Goal: Task Accomplishment & Management: Use online tool/utility

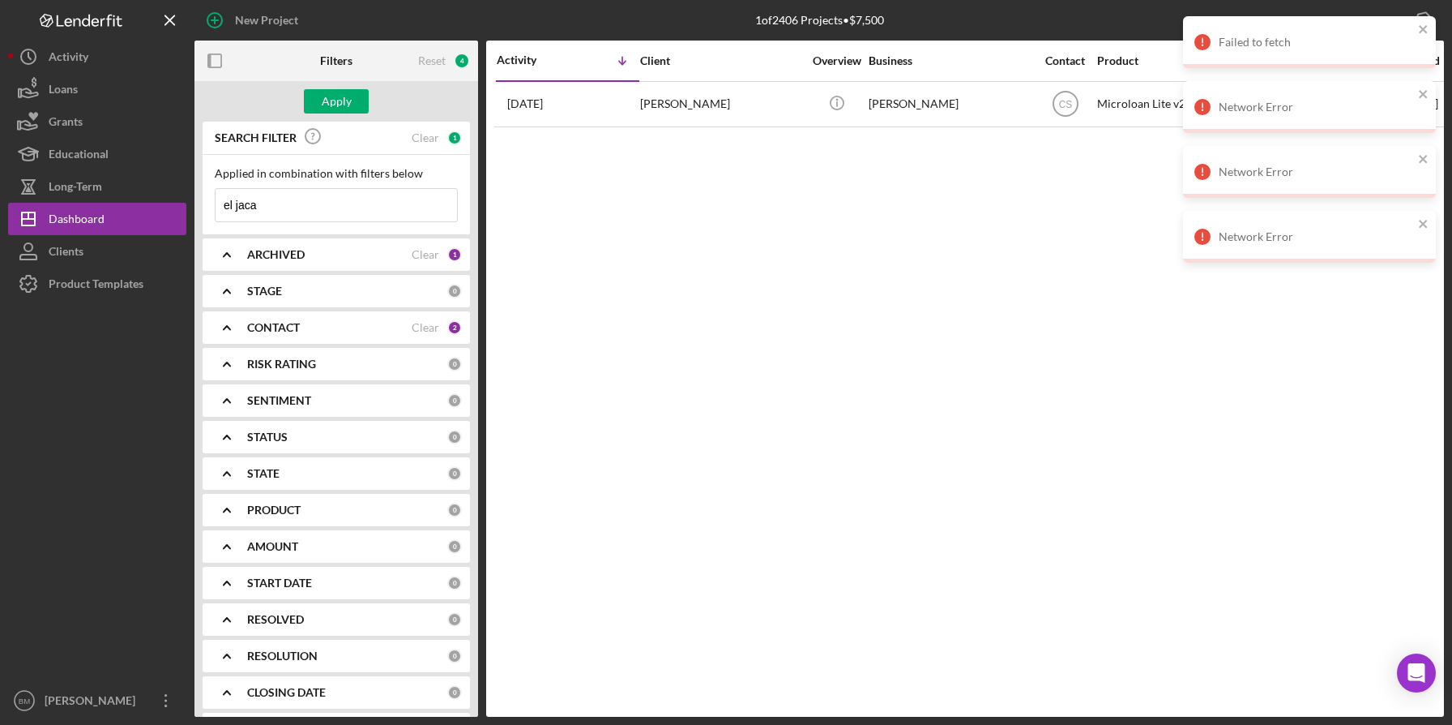
click at [314, 201] on input "el jaca" at bounding box center [337, 205] width 242 height 32
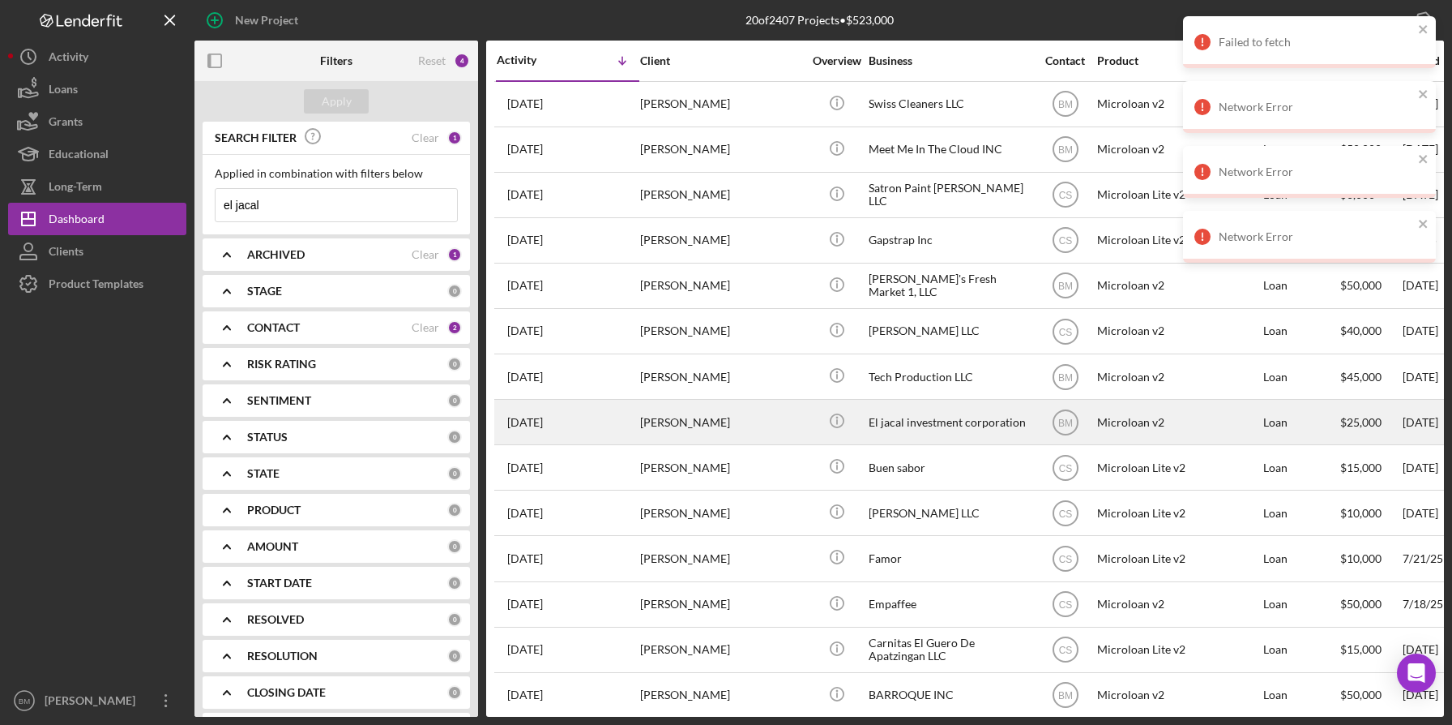
type input "el jacal"
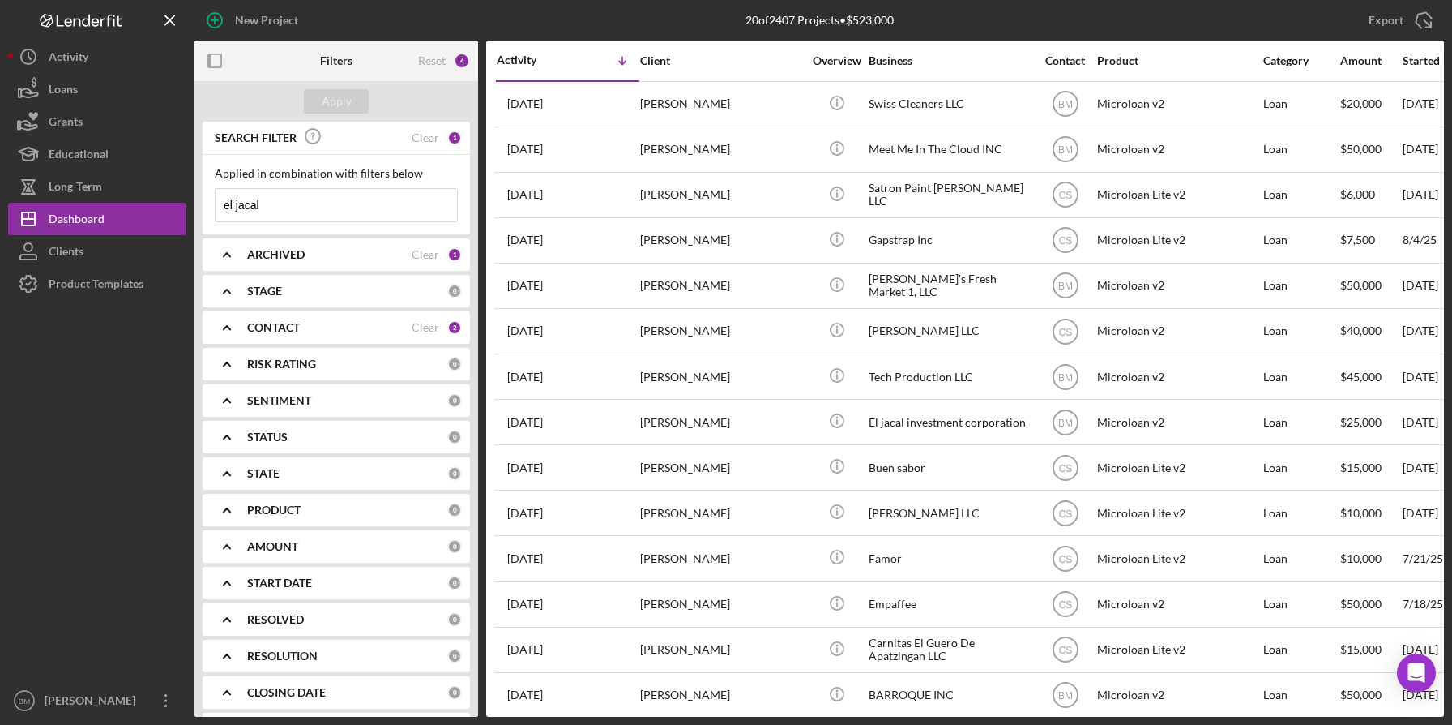
click at [276, 253] on b "ARCHIVED" at bounding box center [276, 254] width 58 height 13
click at [249, 343] on label "Archived" at bounding box center [349, 347] width 217 height 16
click at [232, 343] on input "Archived" at bounding box center [224, 347] width 16 height 16
checkbox input "true"
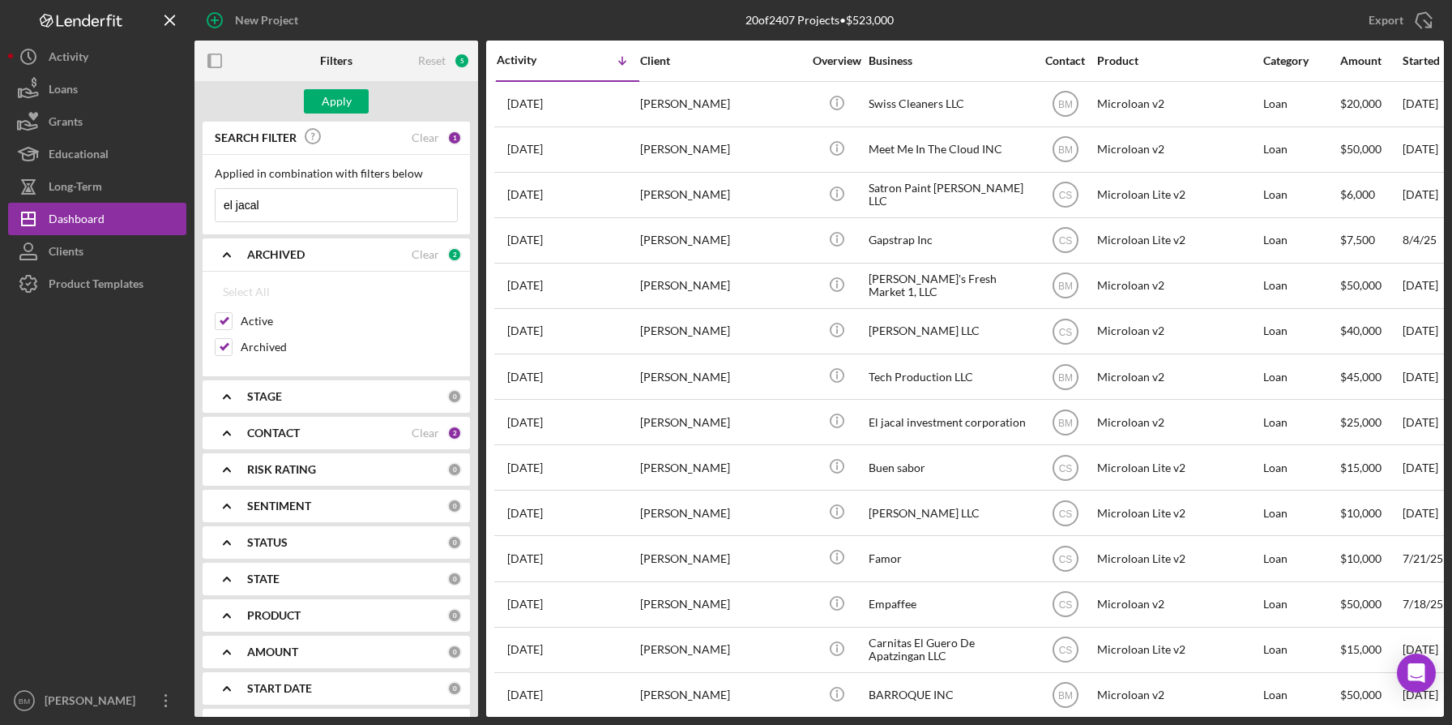
click at [328, 182] on div "Applied in combination with filters below el jacal Icon/Menu Close" at bounding box center [336, 194] width 243 height 55
click at [325, 192] on input "el jacal" at bounding box center [337, 205] width 242 height 32
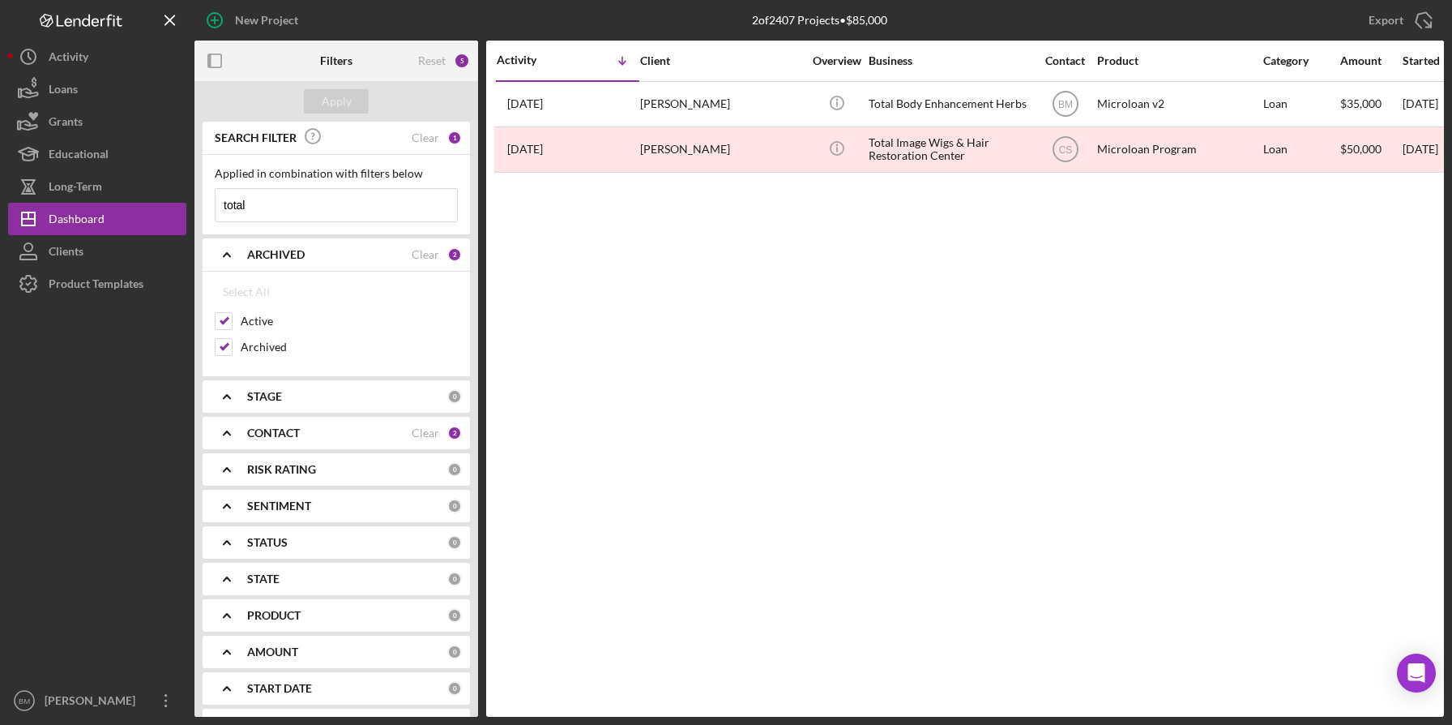
click at [302, 212] on input "total" at bounding box center [337, 205] width 242 height 32
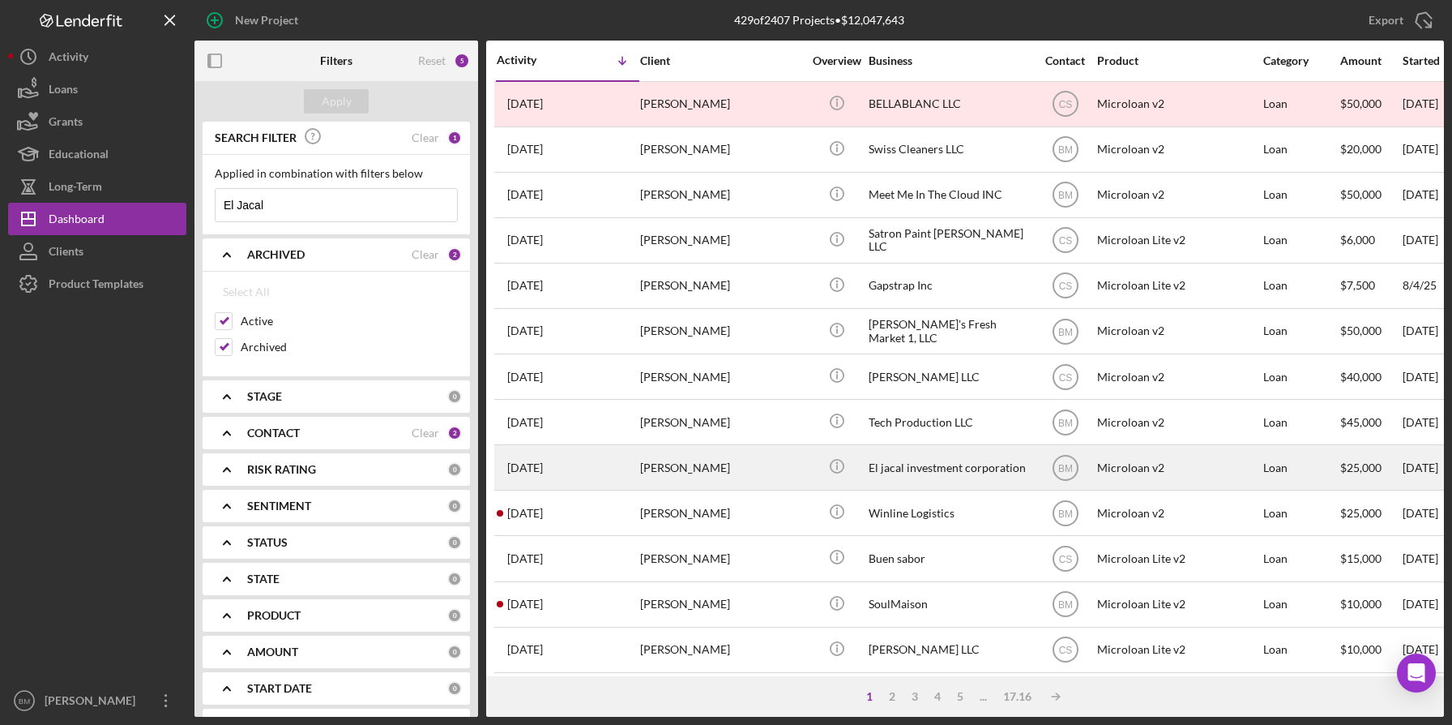
type input "El Jacal"
click at [887, 464] on div "El jacal investment corporation" at bounding box center [950, 467] width 162 height 43
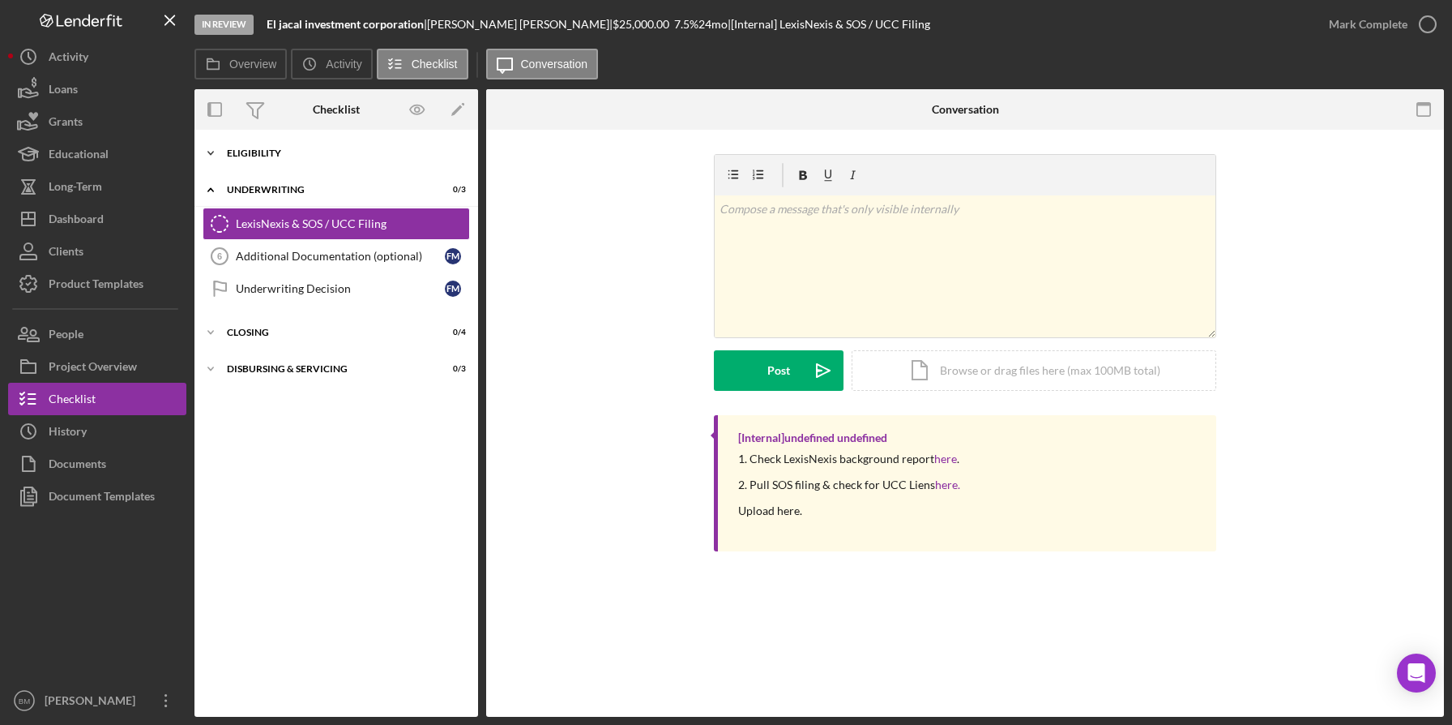
click at [256, 150] on div "Eligibility" at bounding box center [342, 153] width 231 height 10
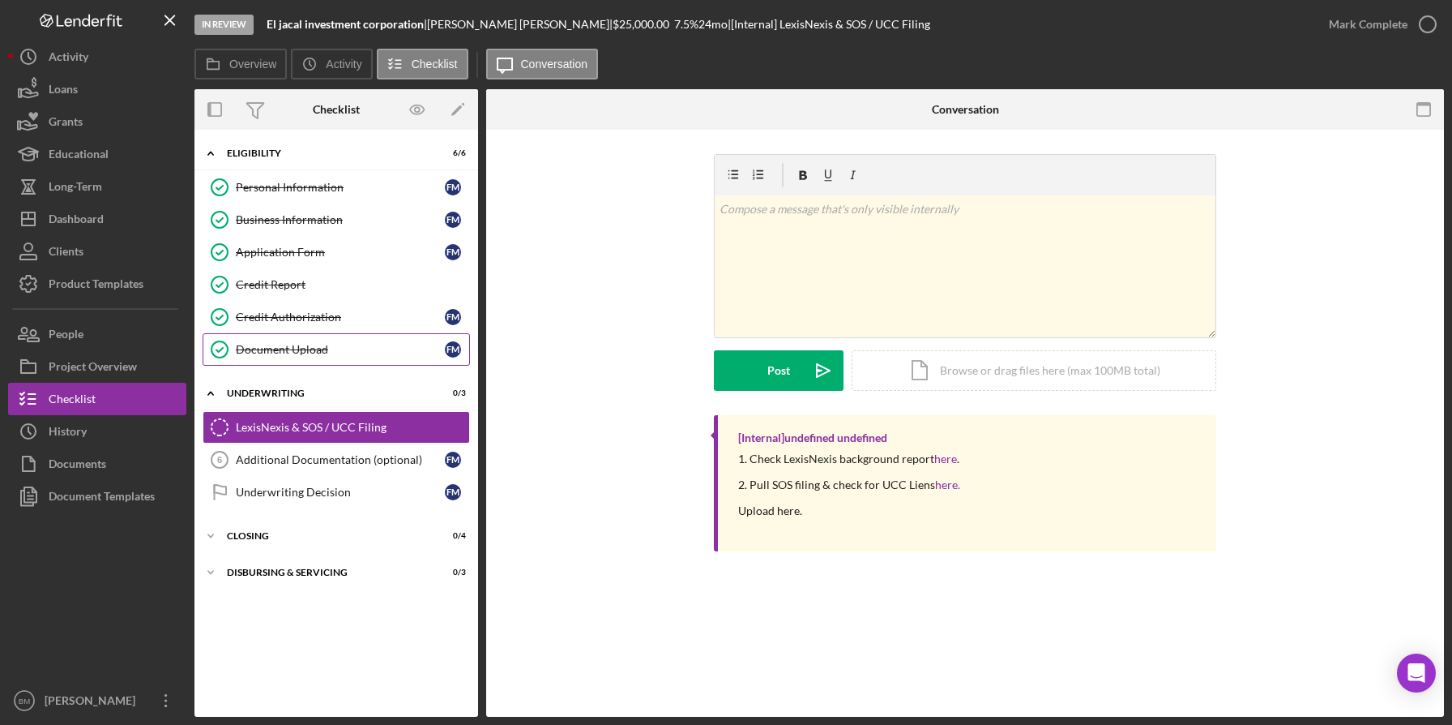
click at [289, 343] on div "Document Upload" at bounding box center [340, 349] width 209 height 13
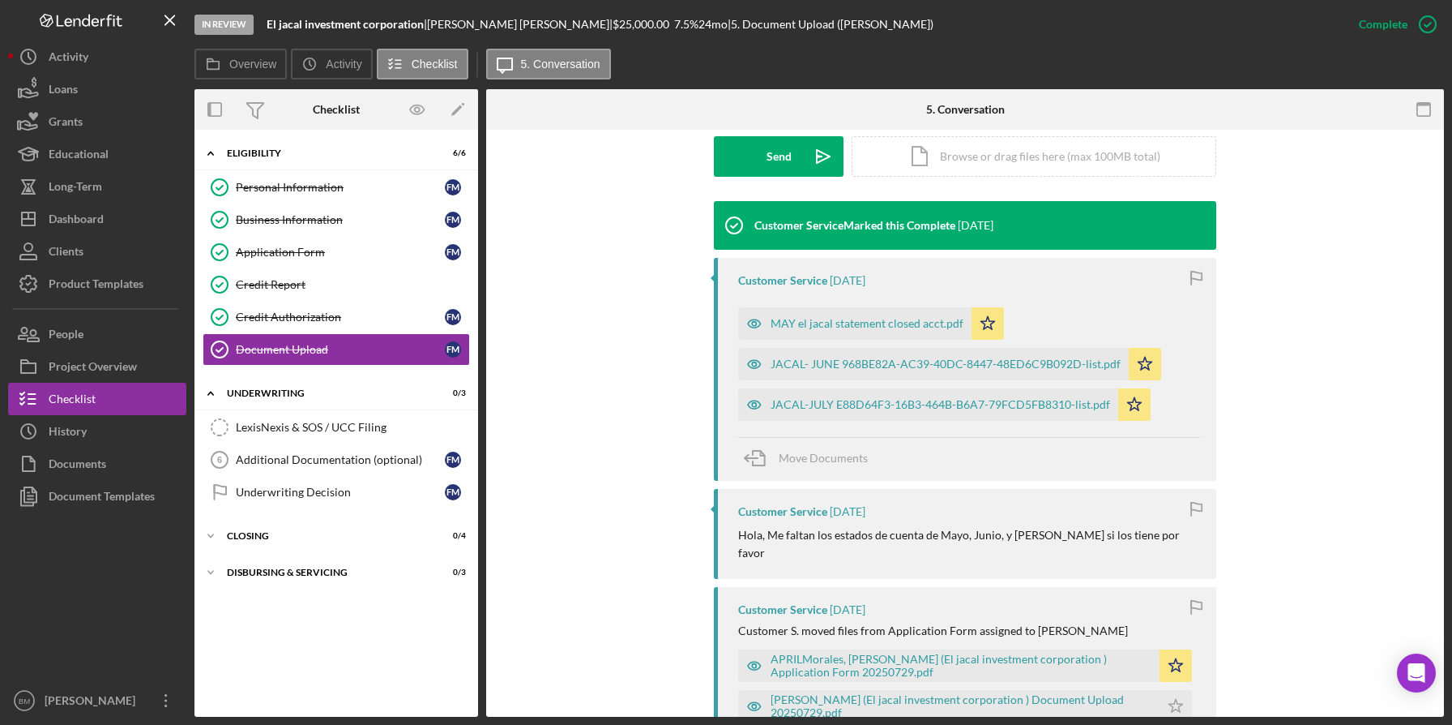
scroll to position [467, 0]
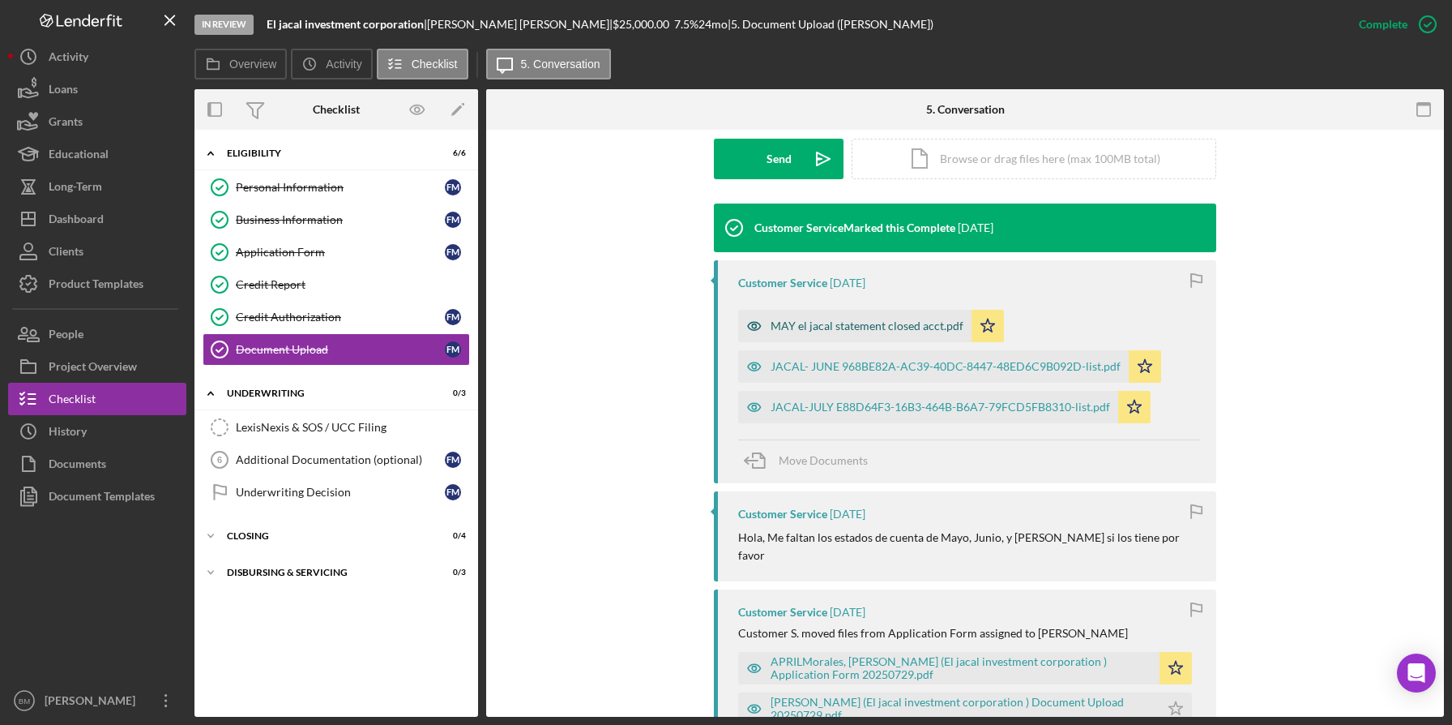
click at [893, 336] on div "MAY el jacal statement closed acct.pdf" at bounding box center [854, 326] width 233 height 32
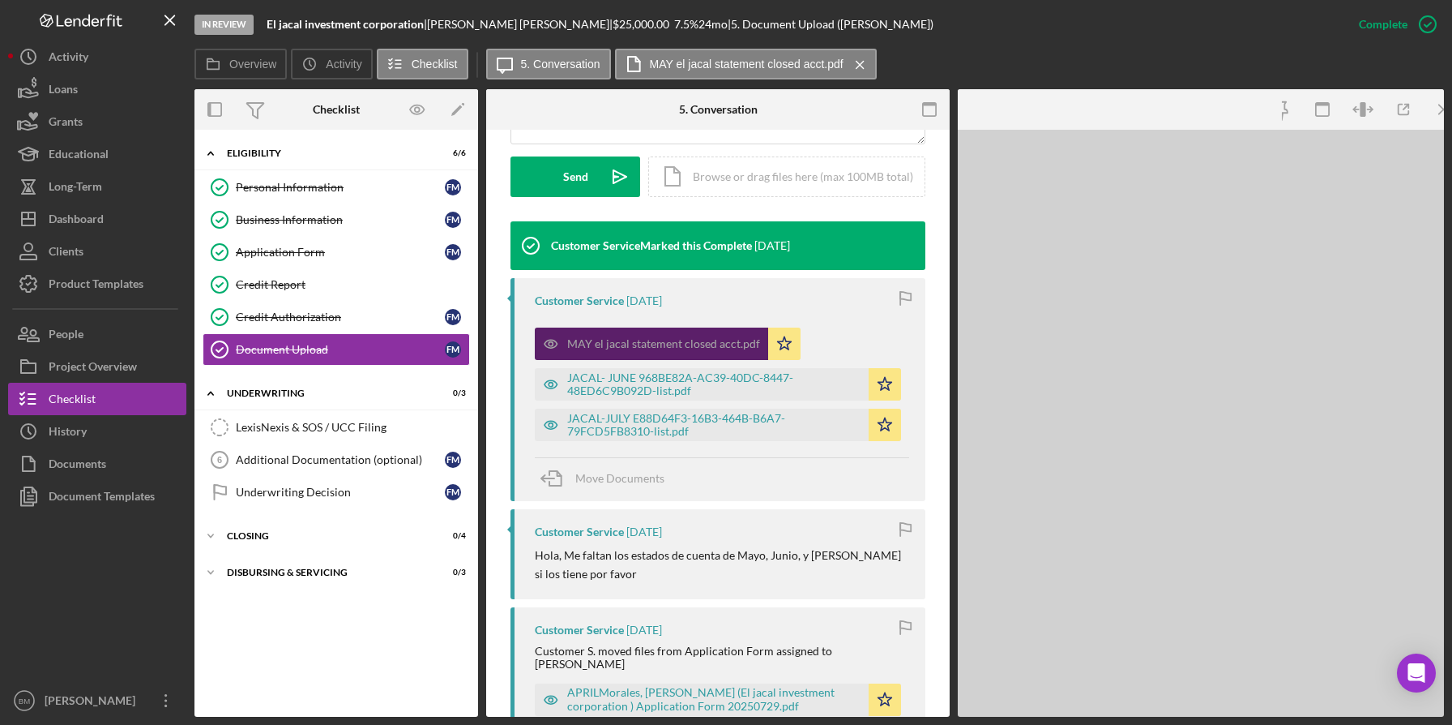
scroll to position [485, 0]
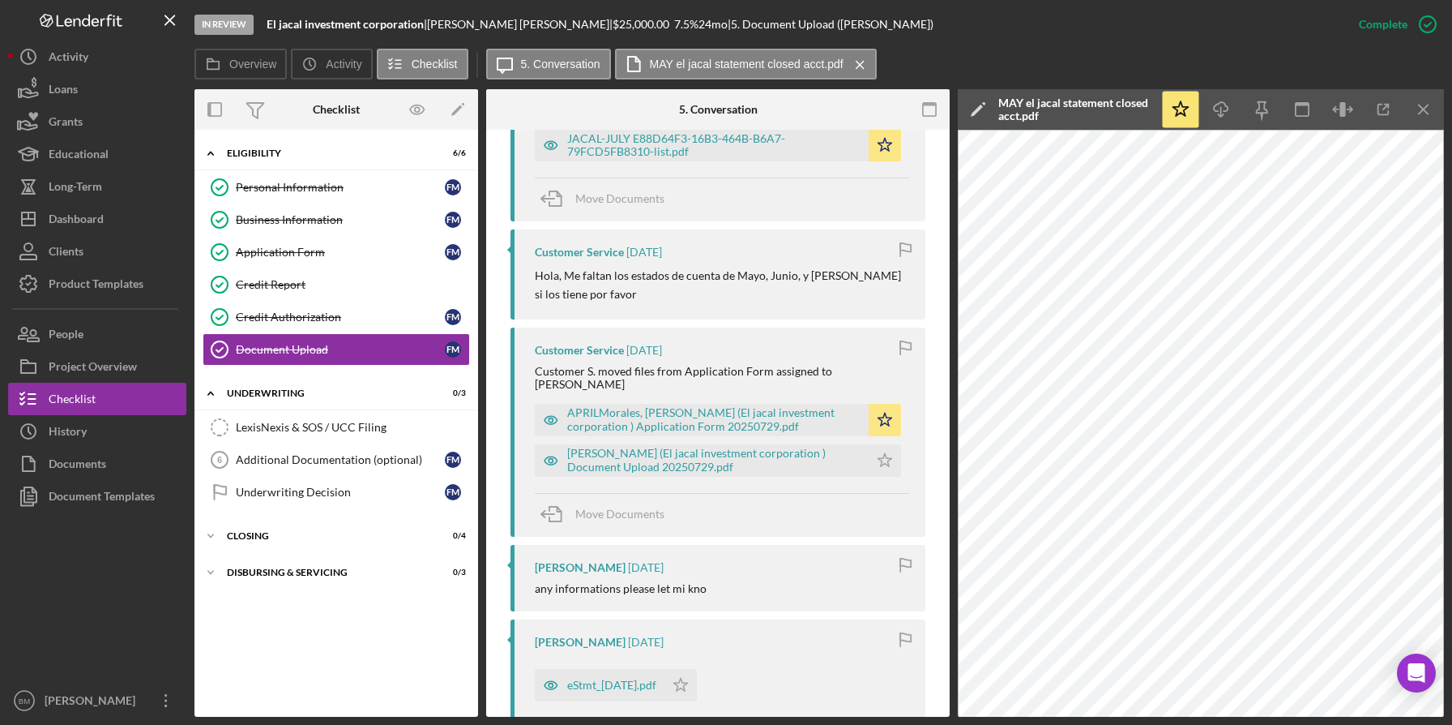
scroll to position [332, 0]
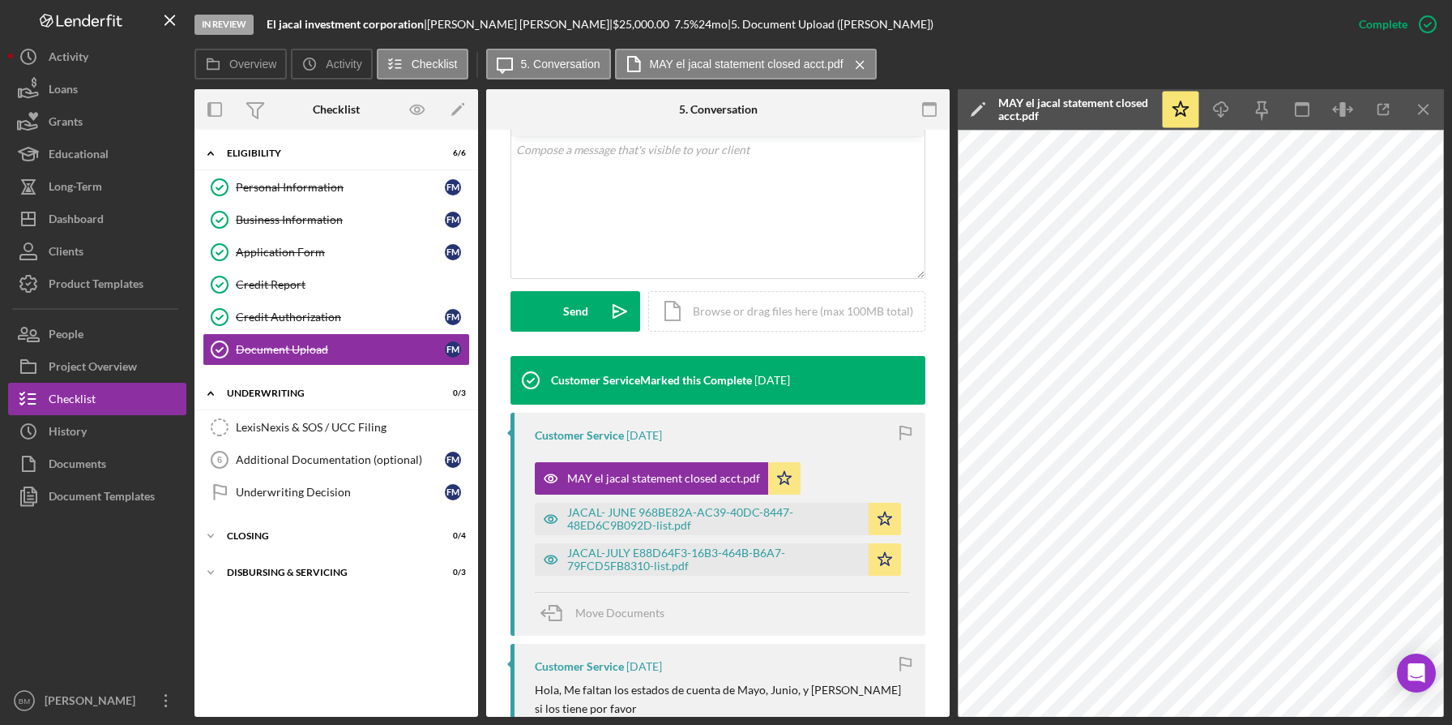
drag, startPoint x: 805, startPoint y: 533, endPoint x: 734, endPoint y: 47, distance: 490.6
click at [734, 47] on div "In Review El jacal investment corporation | Florentino Morales | $25,000.00 7.5…" at bounding box center [820, 358] width 1250 height 716
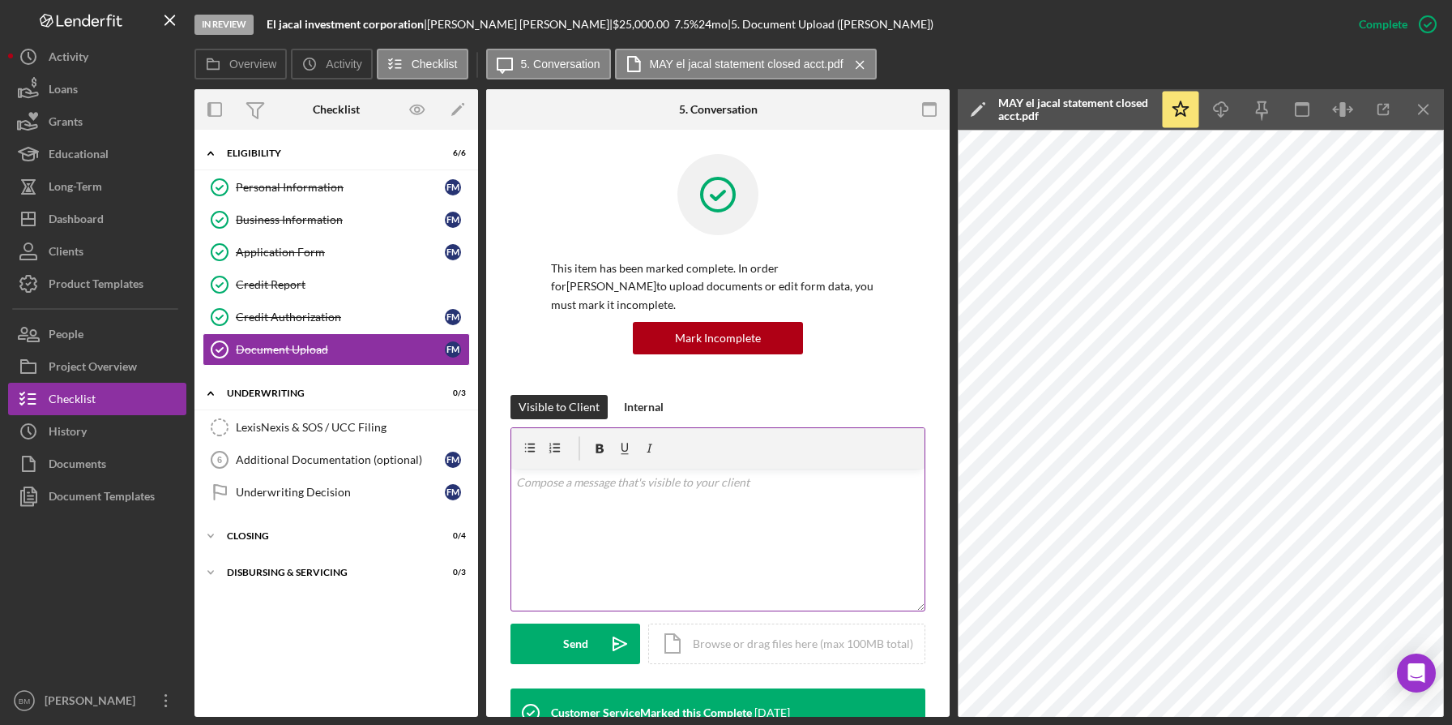
click at [757, 438] on div at bounding box center [717, 448] width 413 height 41
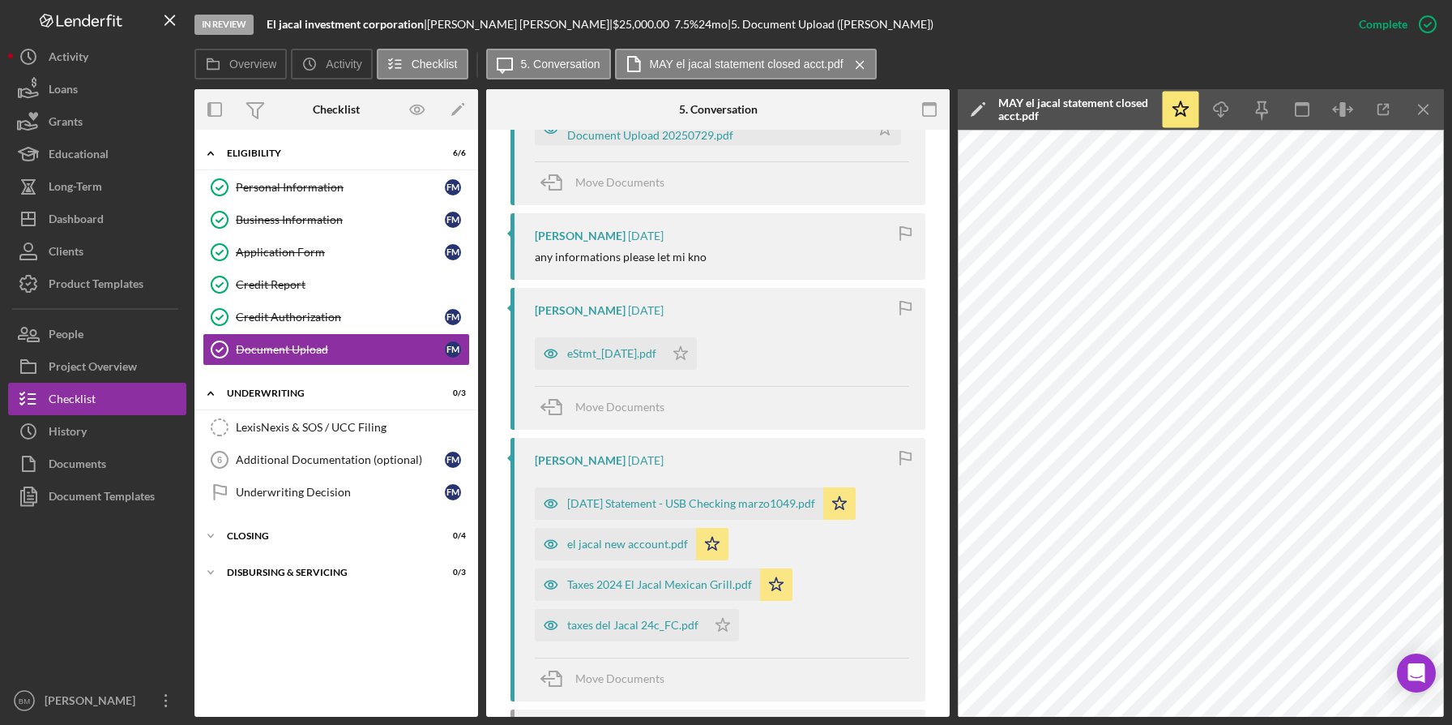
scroll to position [1047, 0]
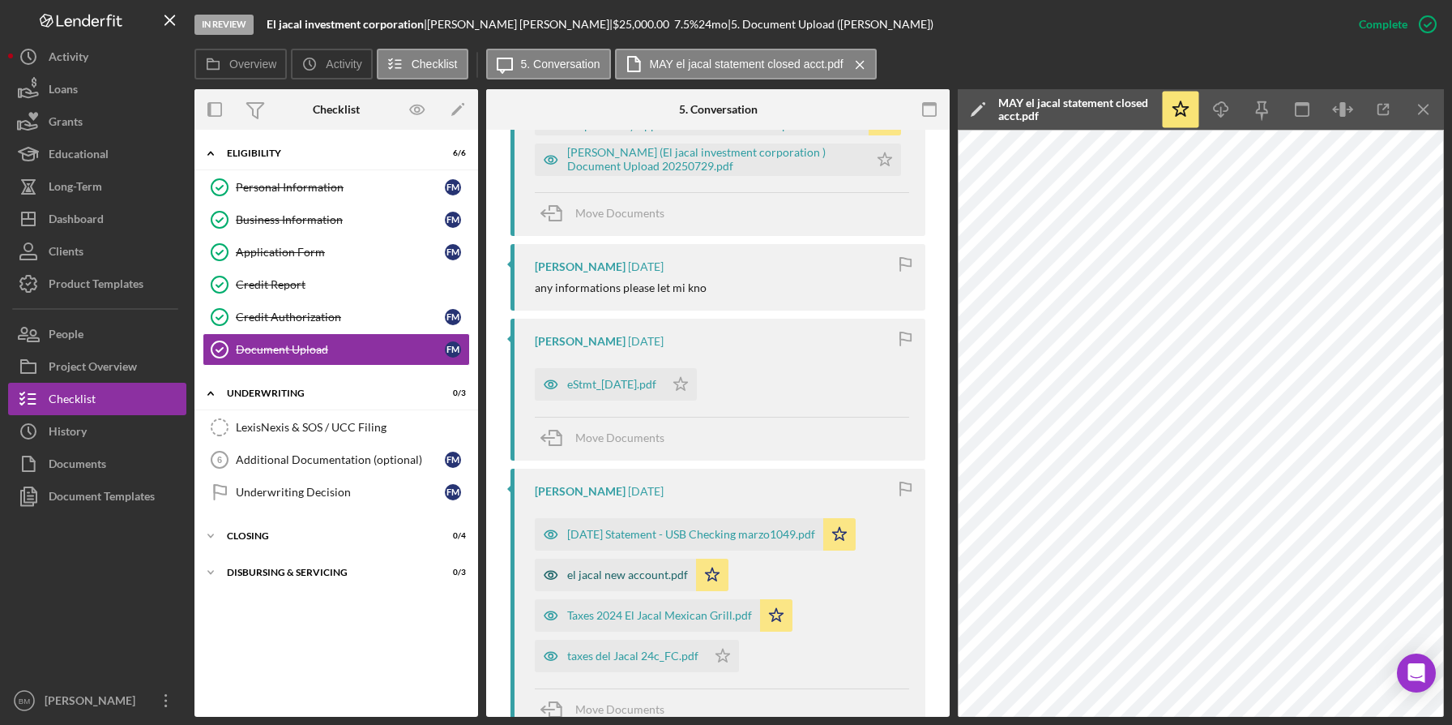
click at [658, 568] on div "el jacal new account.pdf" at bounding box center [627, 574] width 121 height 13
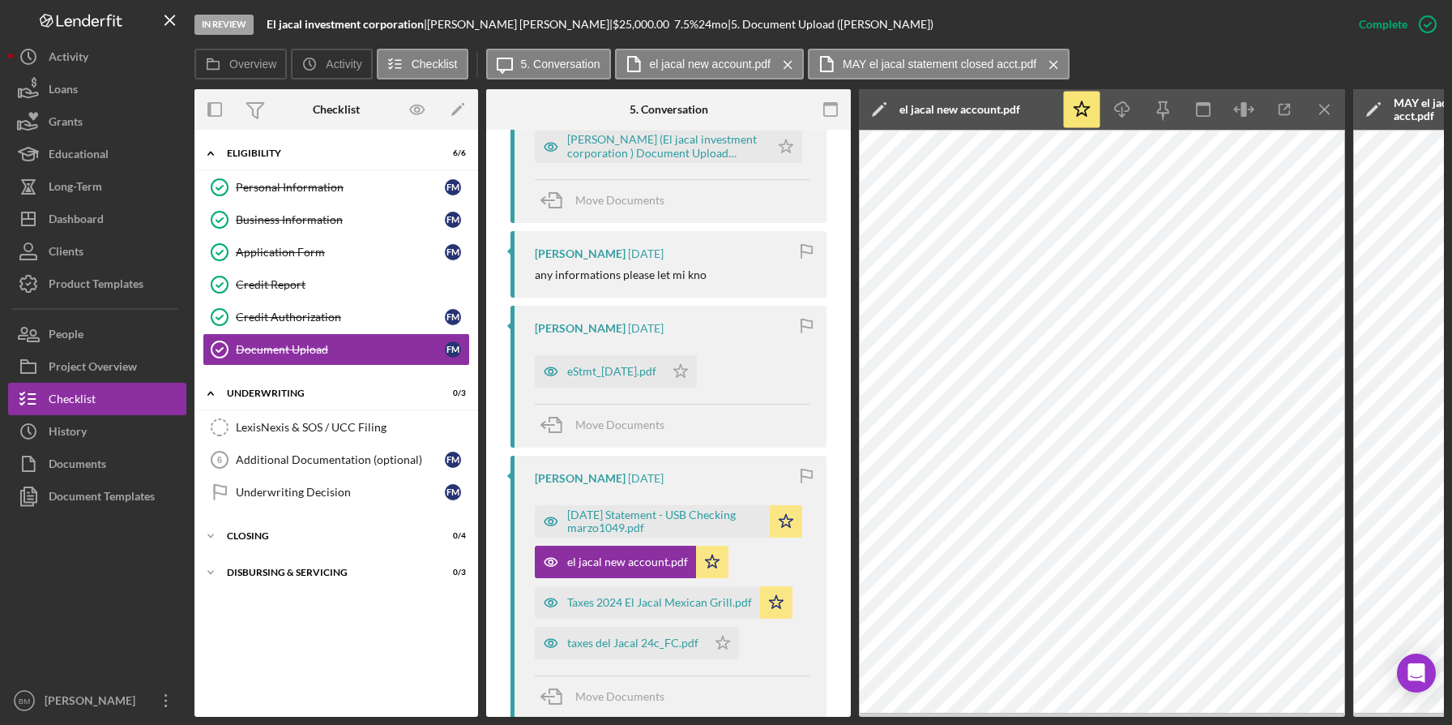
scroll to position [0, 395]
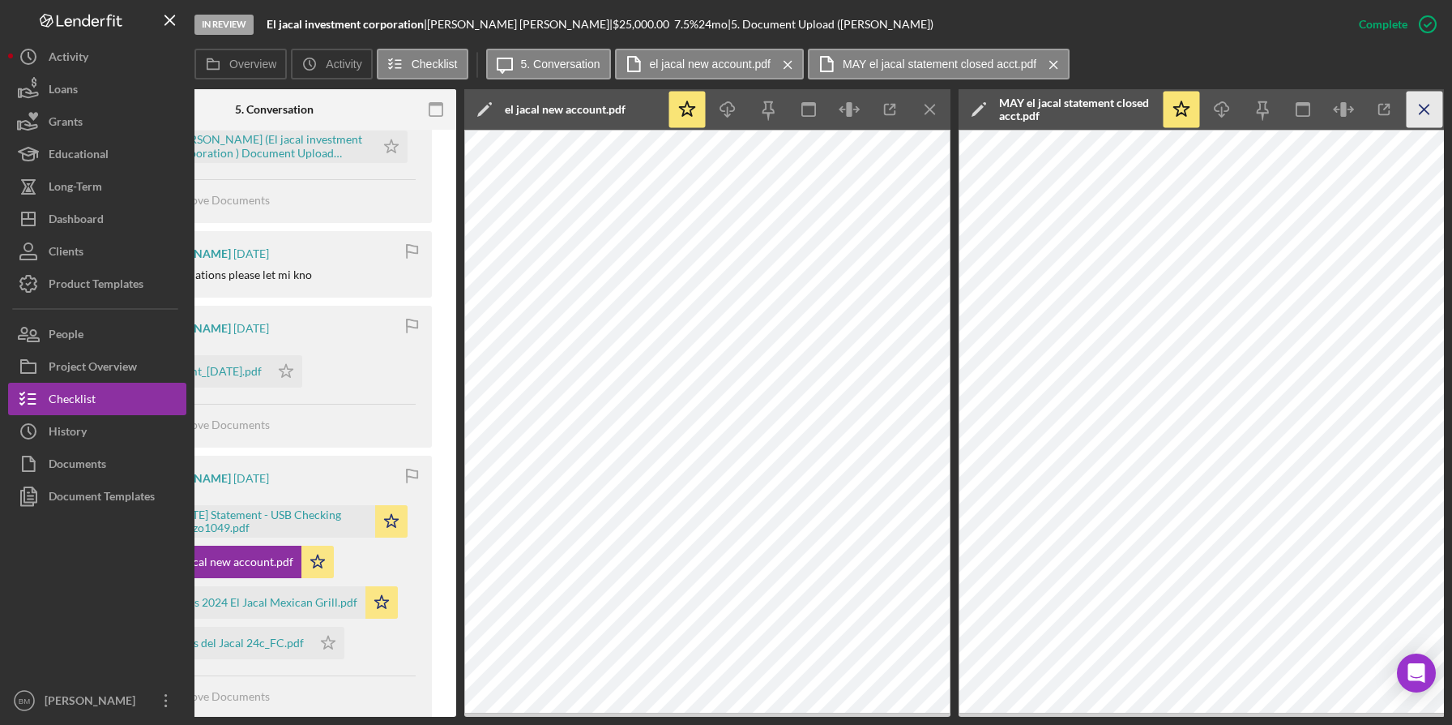
click at [1418, 107] on icon "Icon/Menu Close" at bounding box center [1425, 110] width 36 height 36
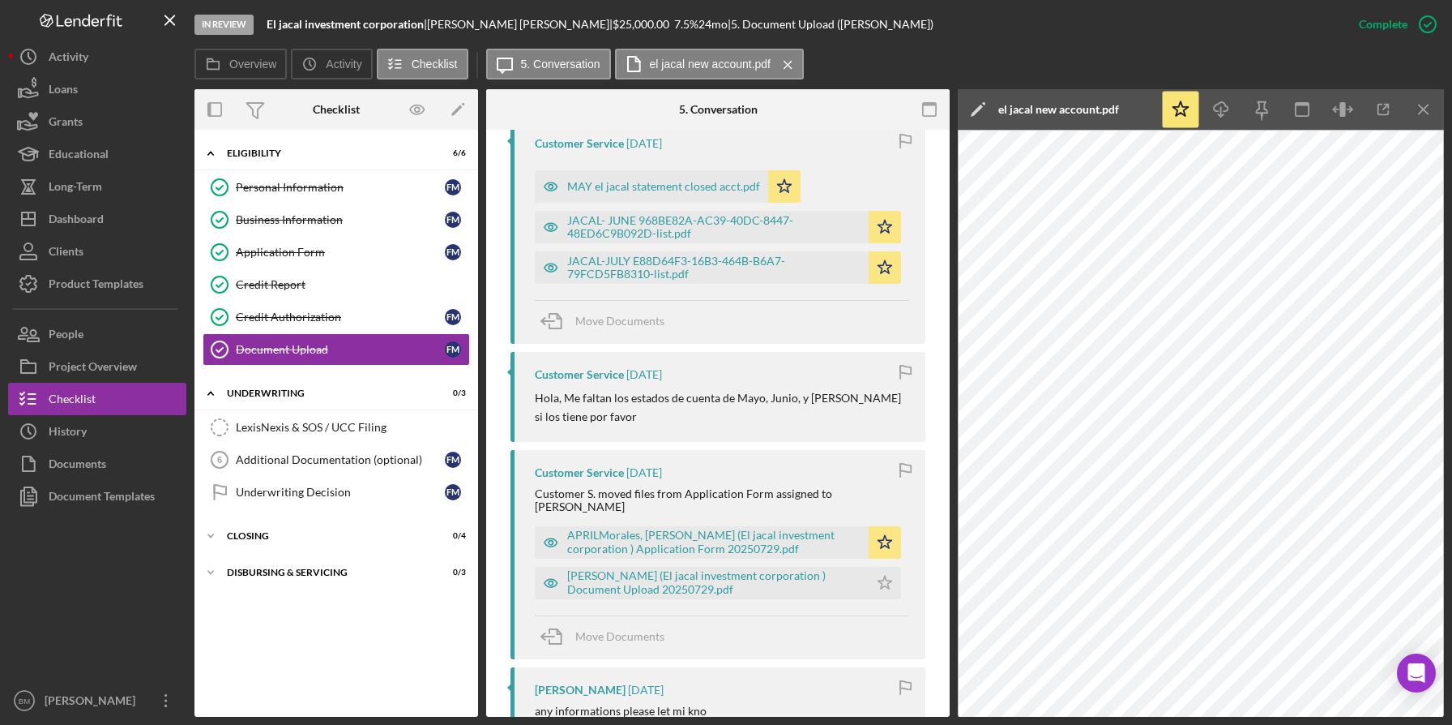
scroll to position [618, 0]
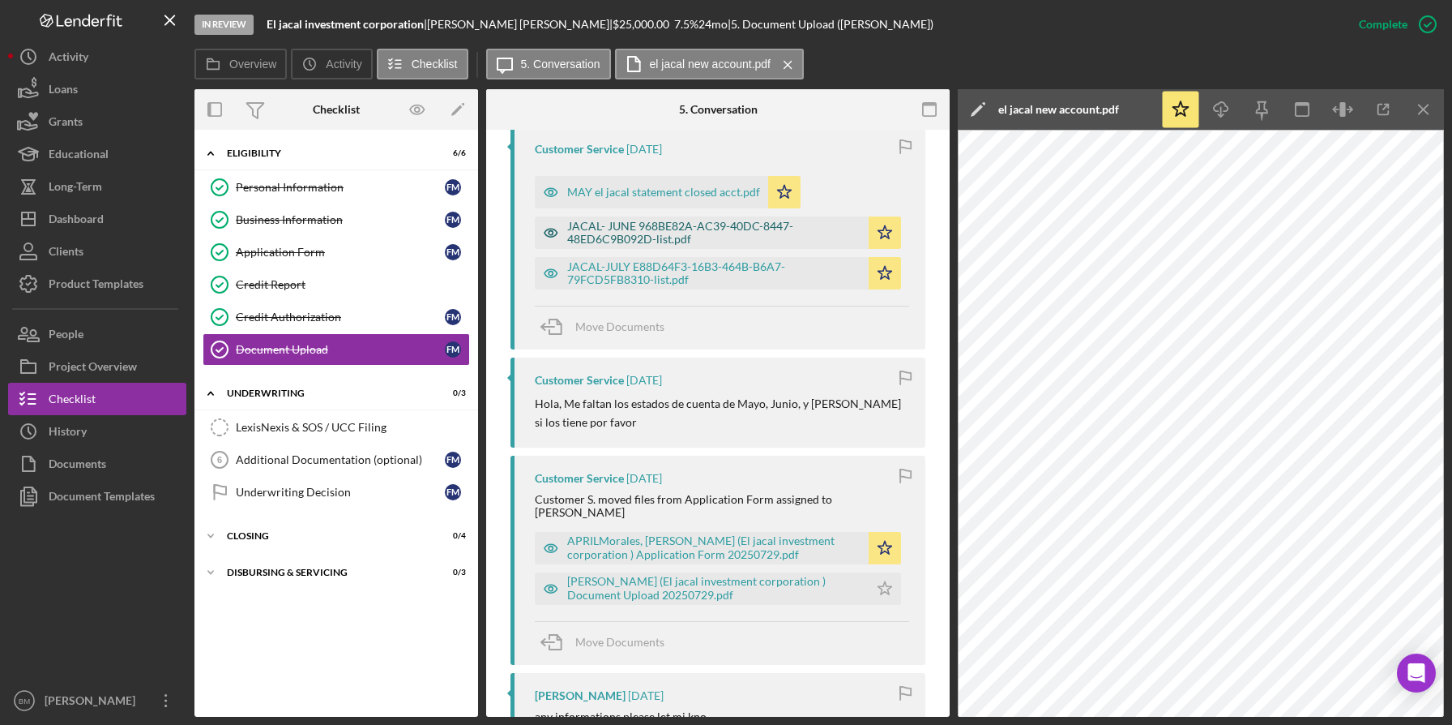
click at [705, 220] on div "JACAL- JUNE 968BE82A-AC39-40DC-8447-48ED6C9B092D-list.pdf" at bounding box center [713, 233] width 293 height 26
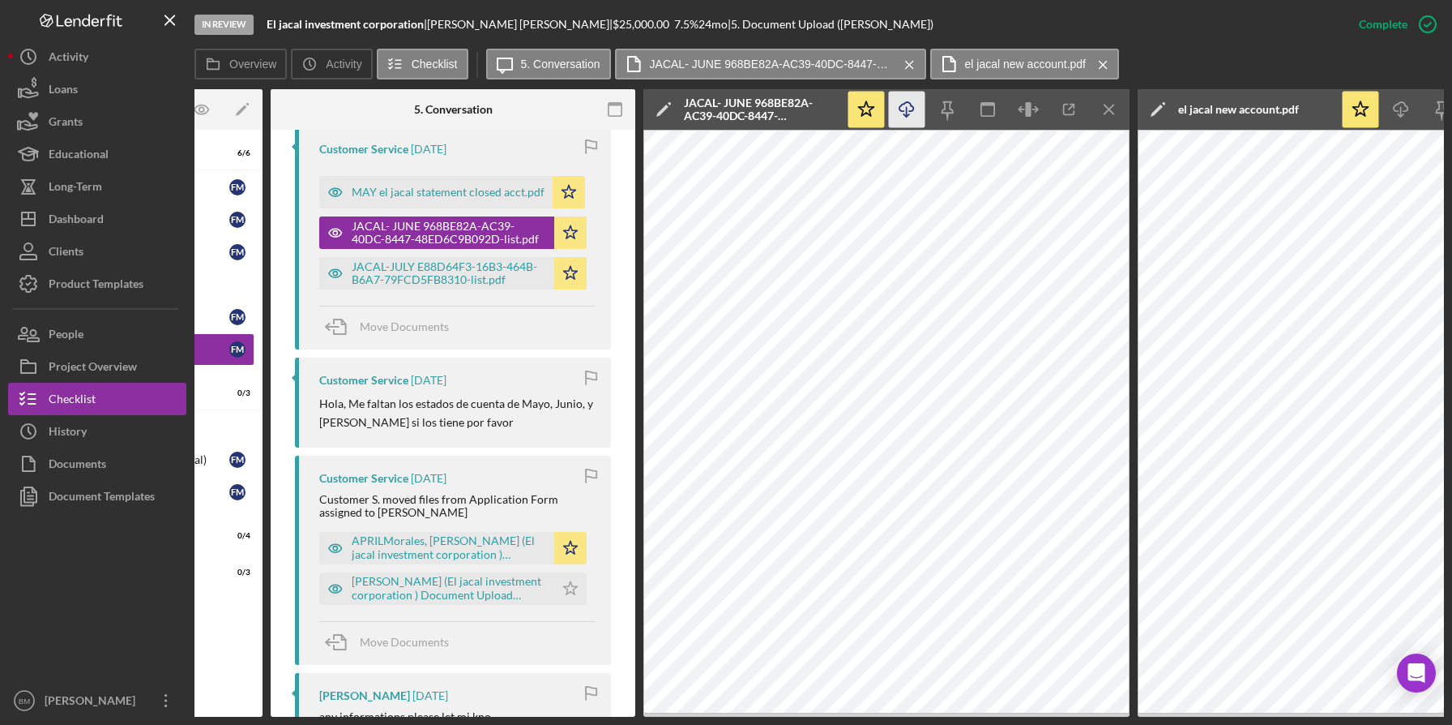
scroll to position [0, 395]
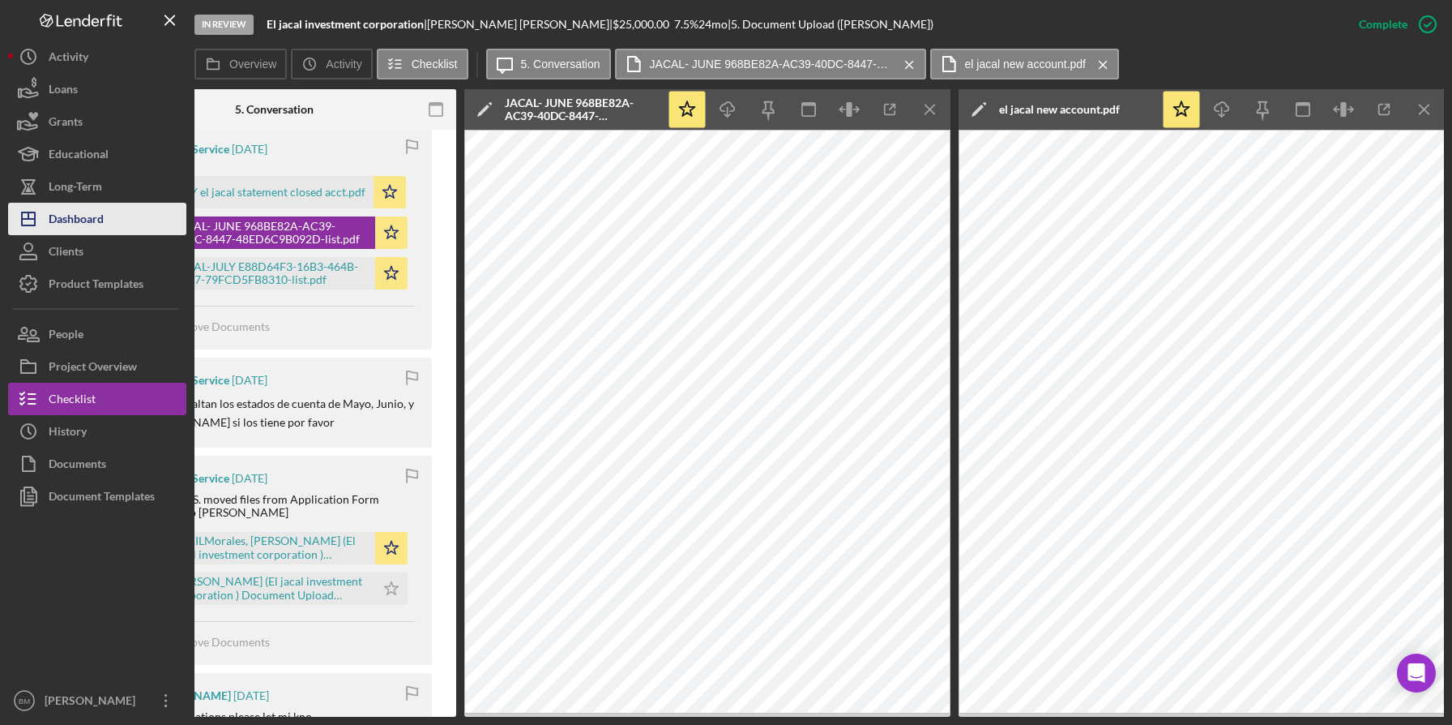
click at [117, 225] on button "Icon/Dashboard Dashboard" at bounding box center [97, 219] width 178 height 32
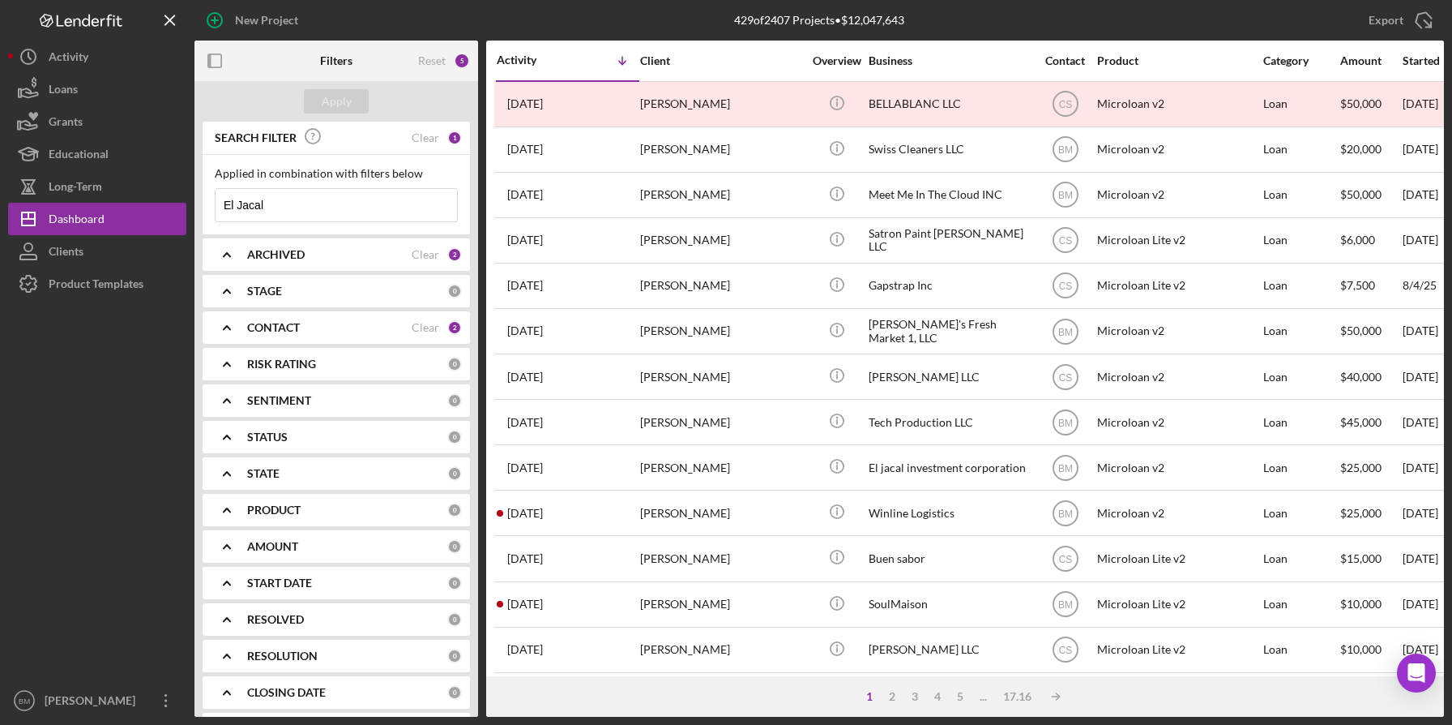
click at [368, 206] on input "El Jacal" at bounding box center [337, 205] width 242 height 32
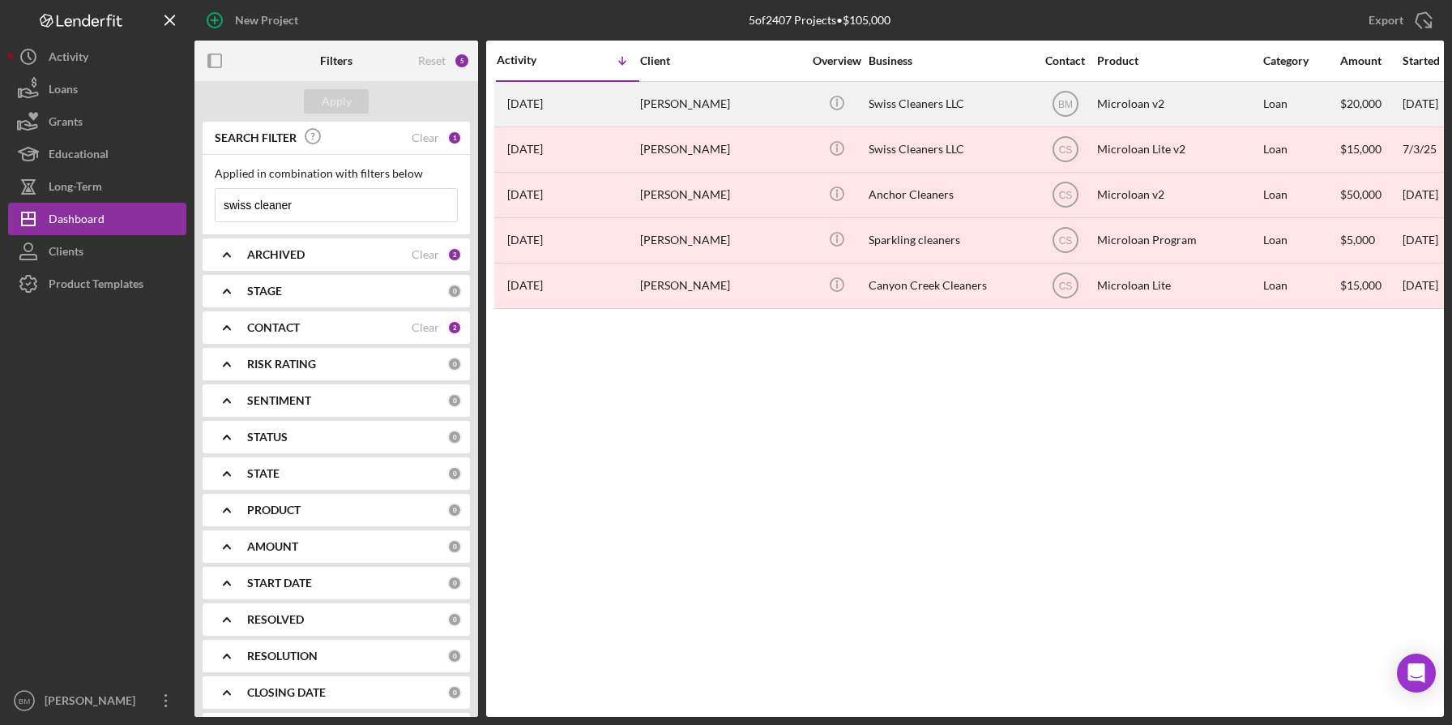
type input "swiss cleaner"
click at [810, 115] on div "Icon/Info" at bounding box center [836, 104] width 61 height 43
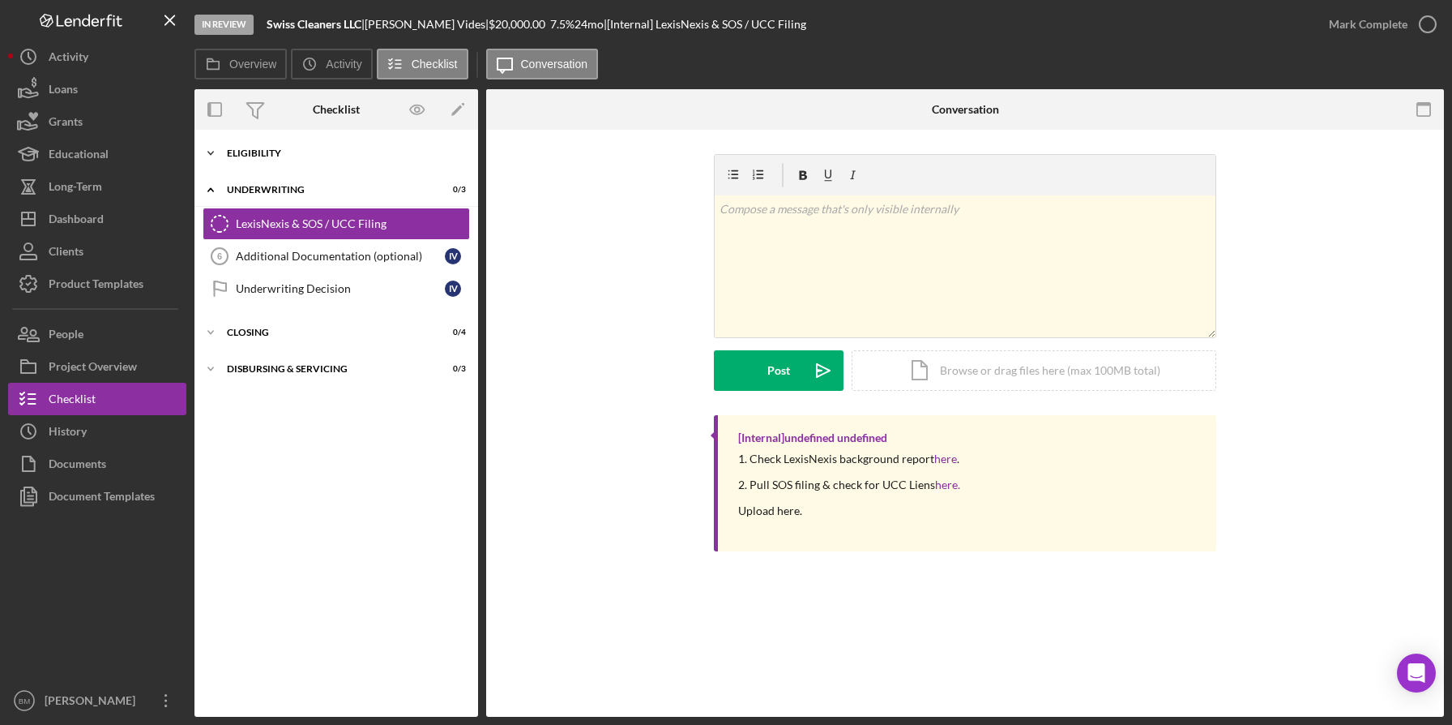
click at [237, 164] on div "Icon/Expander Eligibility 6 / 6" at bounding box center [337, 153] width 284 height 32
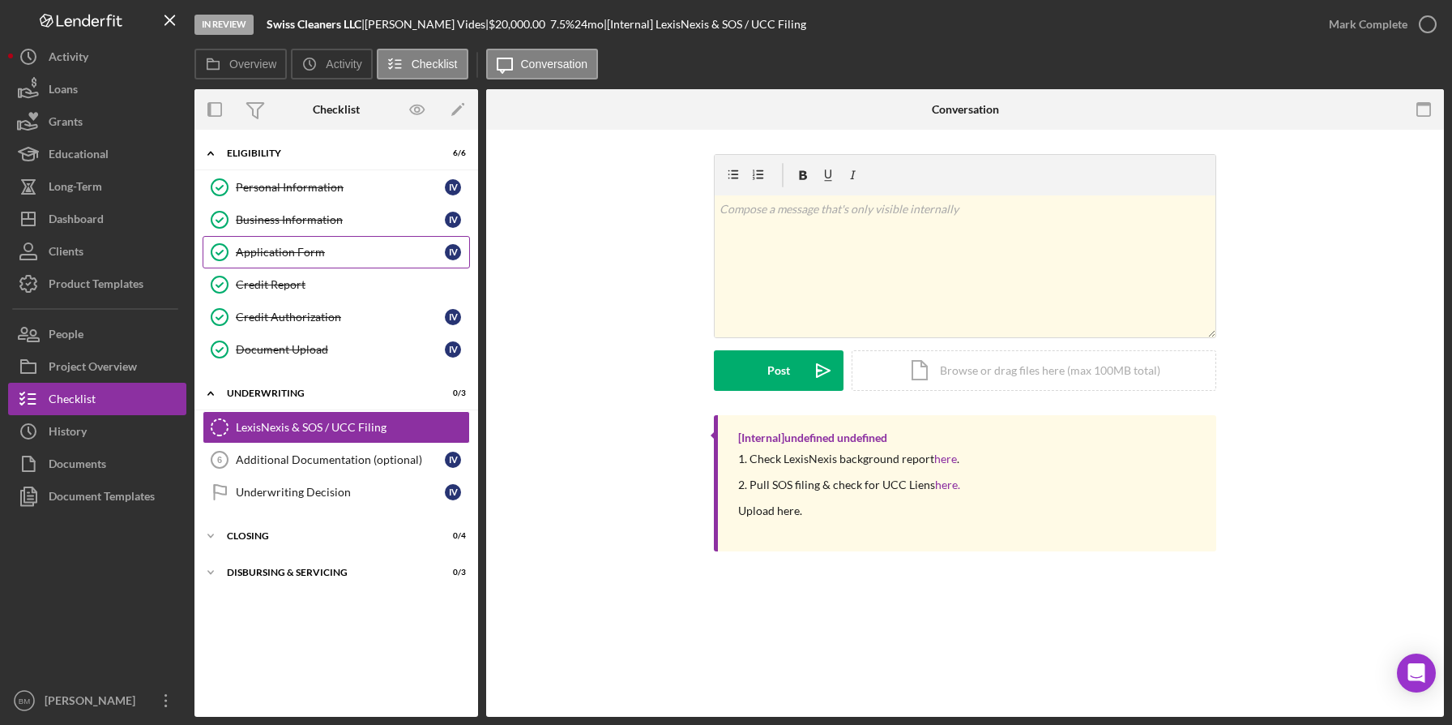
click at [297, 264] on link "Application Form Application Form I V" at bounding box center [336, 252] width 267 height 32
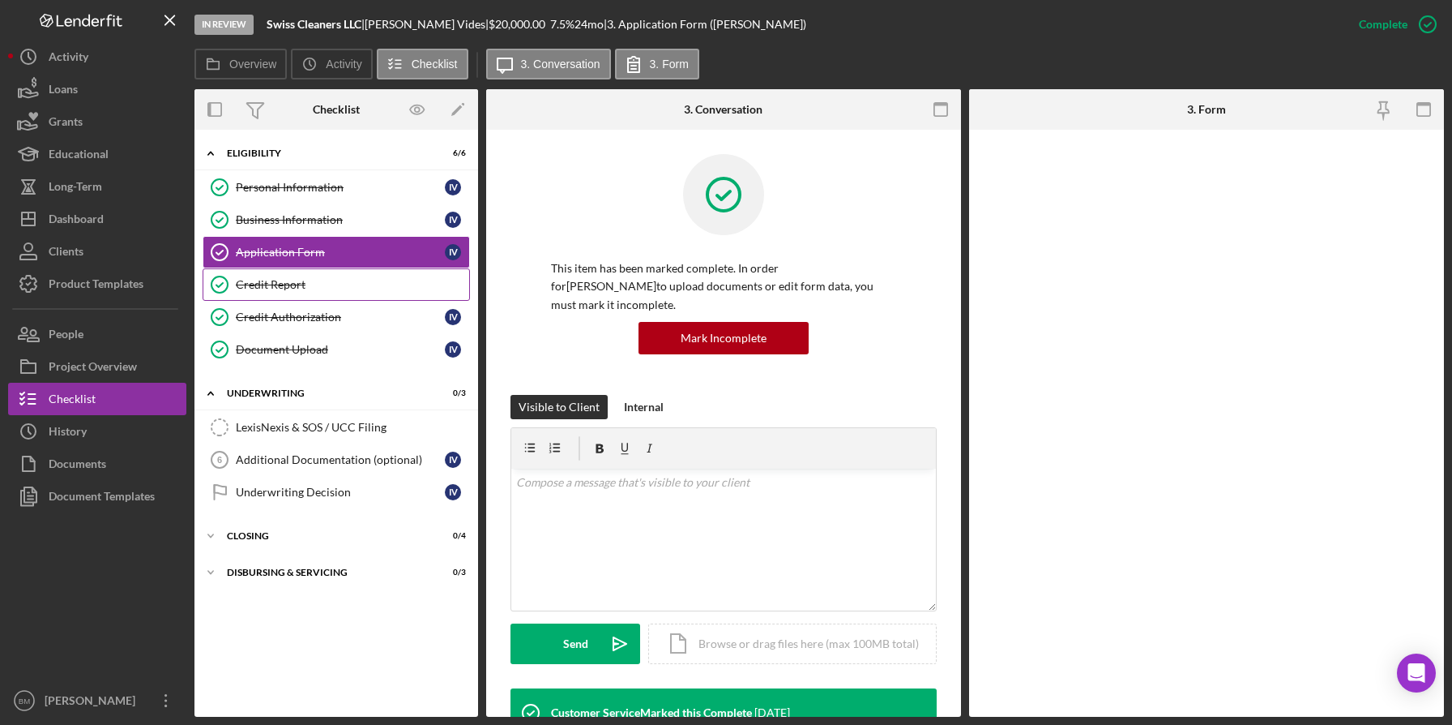
click at [292, 276] on link "Credit Report Credit Report" at bounding box center [336, 284] width 267 height 32
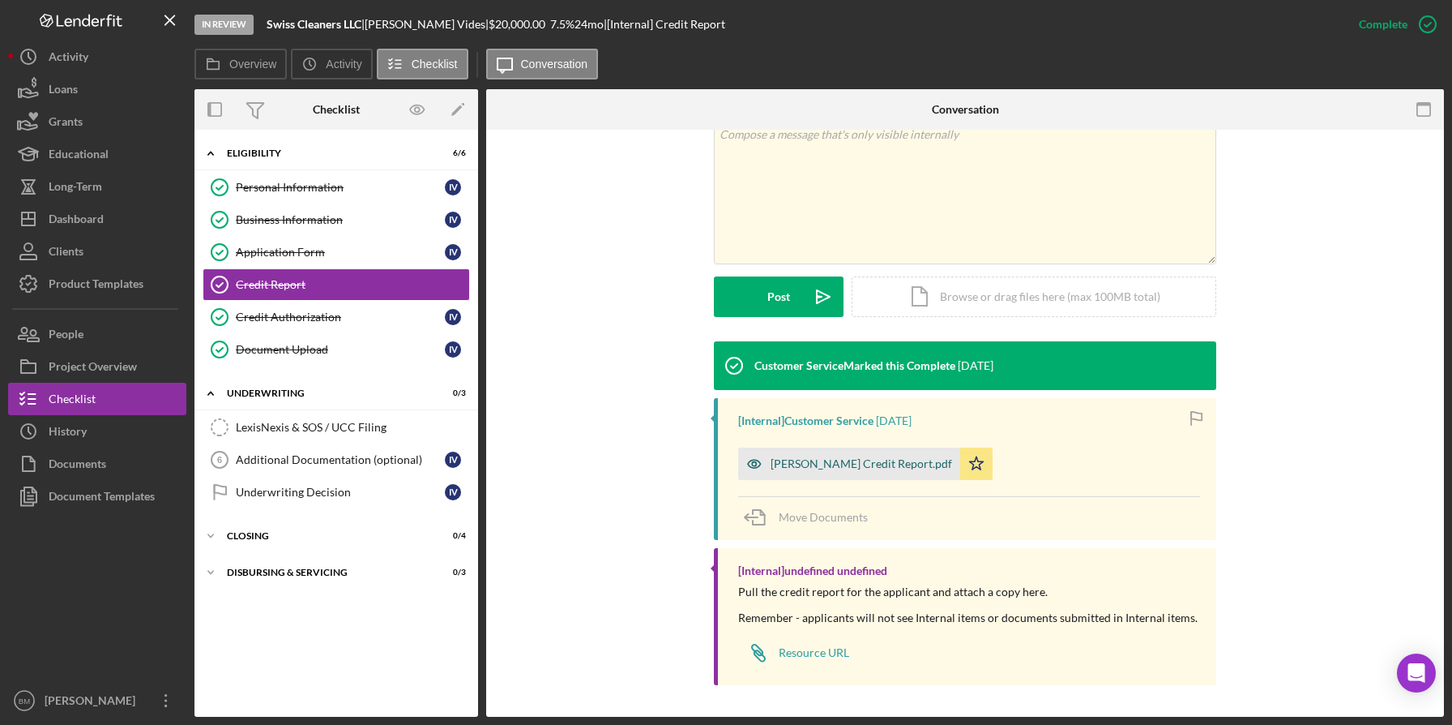
click at [851, 451] on div "Isabel Vides Credit Report.pdf" at bounding box center [849, 463] width 222 height 32
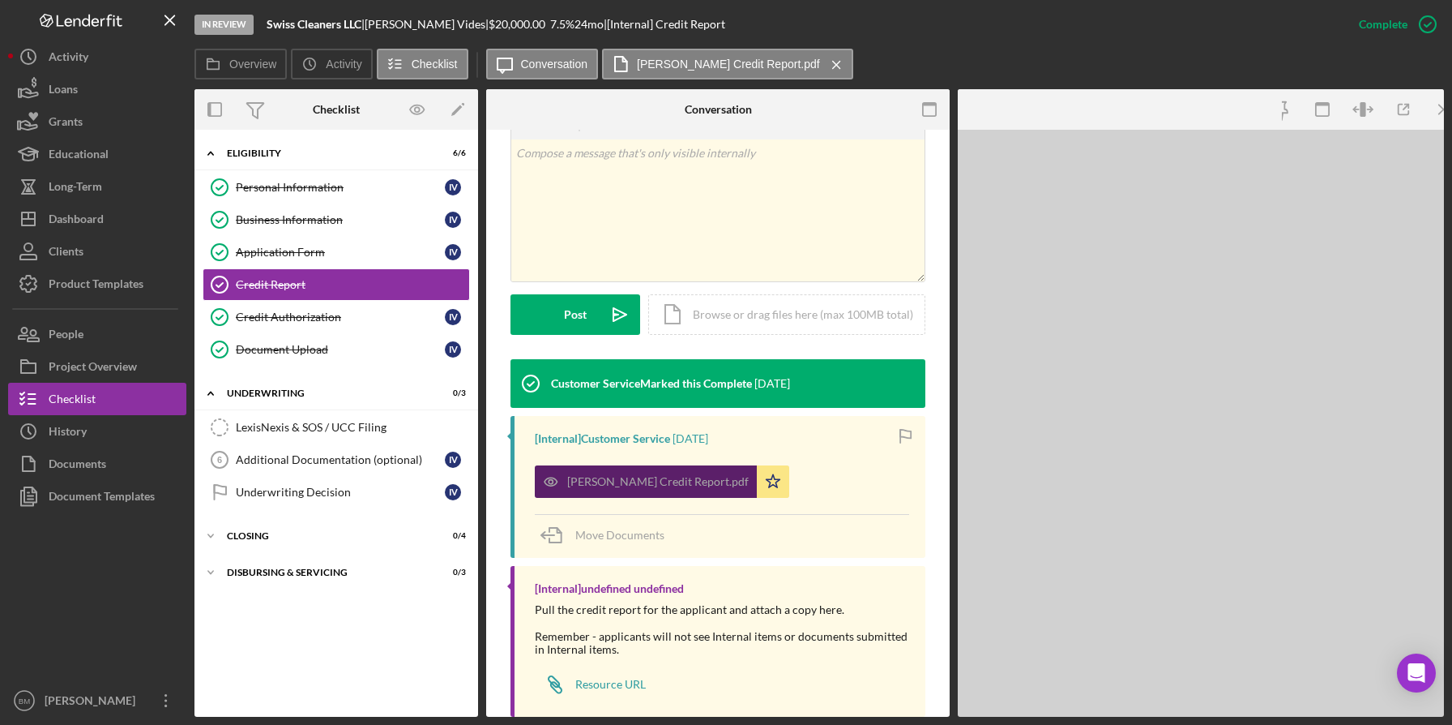
scroll to position [315, 0]
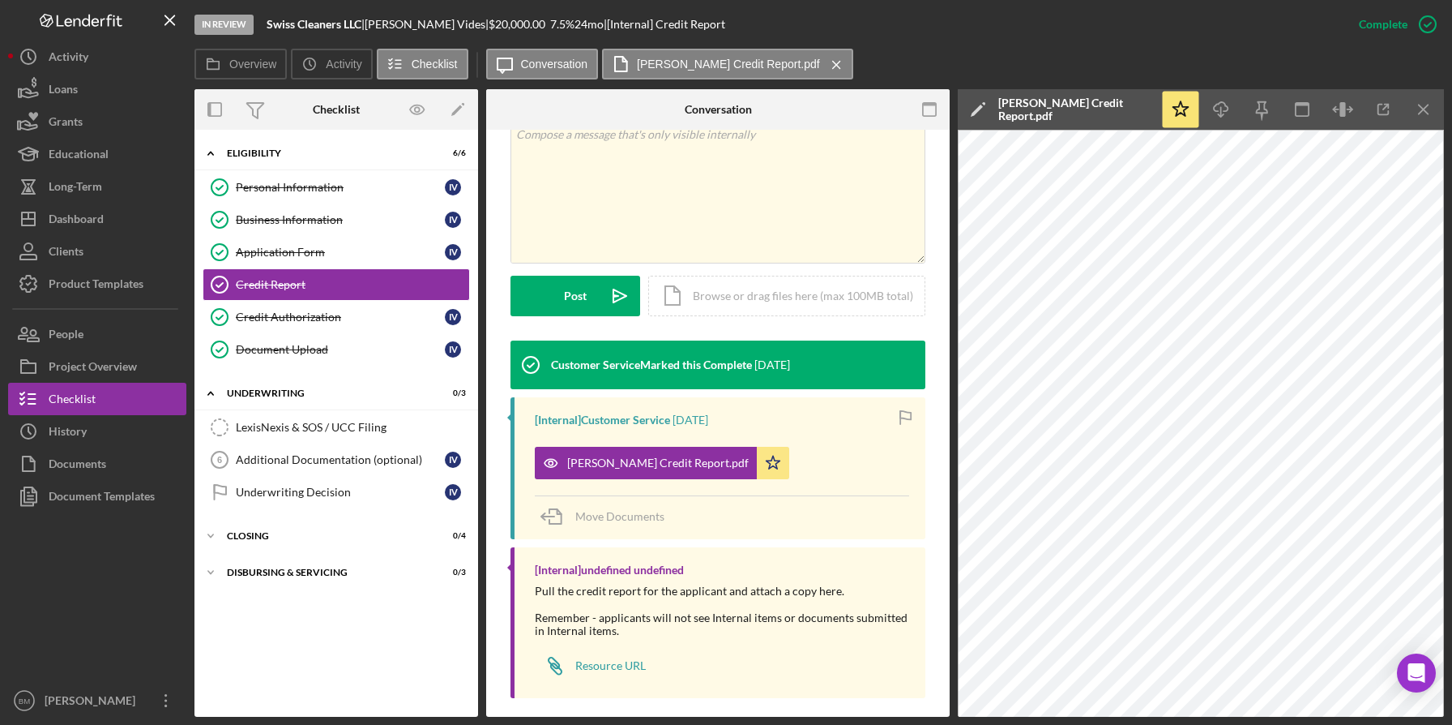
click at [1378, 89] on div "Icon/Star Icon/Download Icon/Menu Close" at bounding box center [1303, 109] width 284 height 41
click at [1378, 96] on icon "button" at bounding box center [1384, 110] width 36 height 36
click at [96, 235] on button "Clients" at bounding box center [97, 251] width 178 height 32
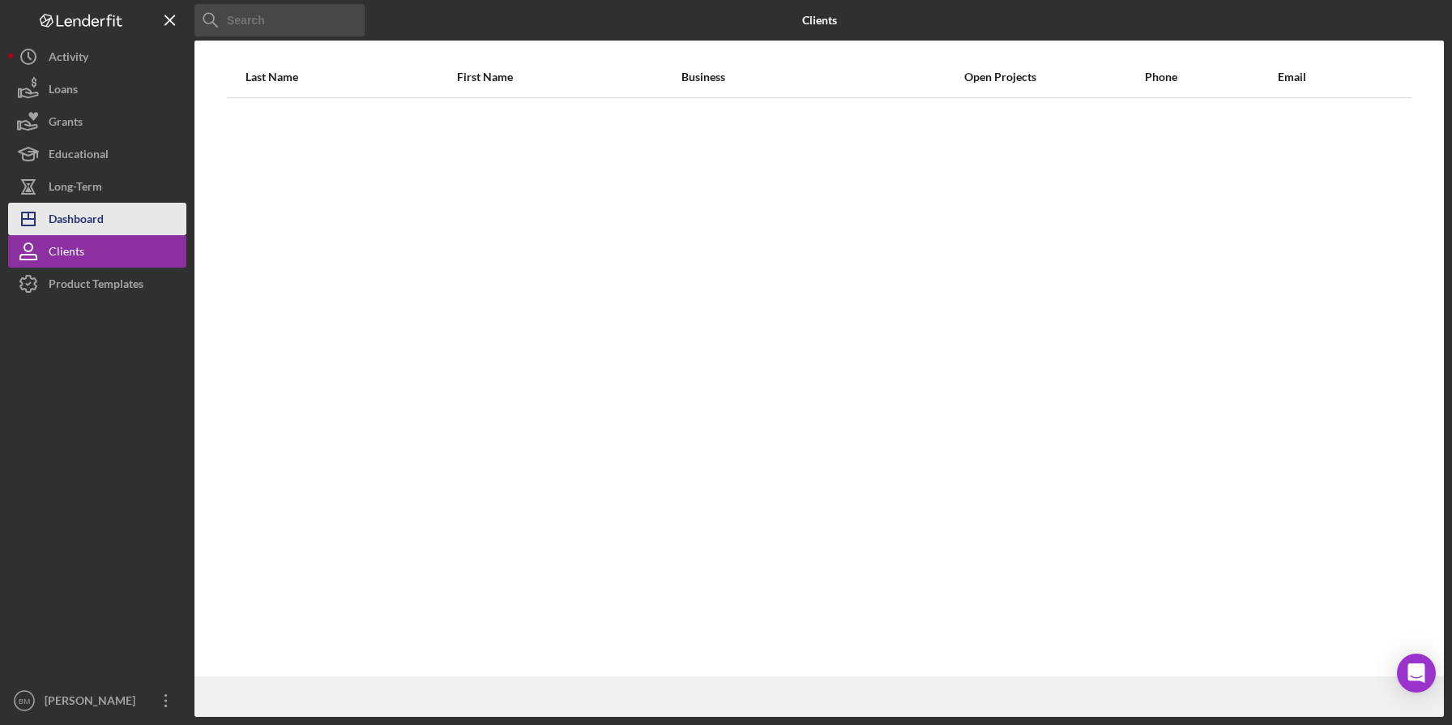
click at [85, 220] on div "Dashboard" at bounding box center [76, 221] width 55 height 36
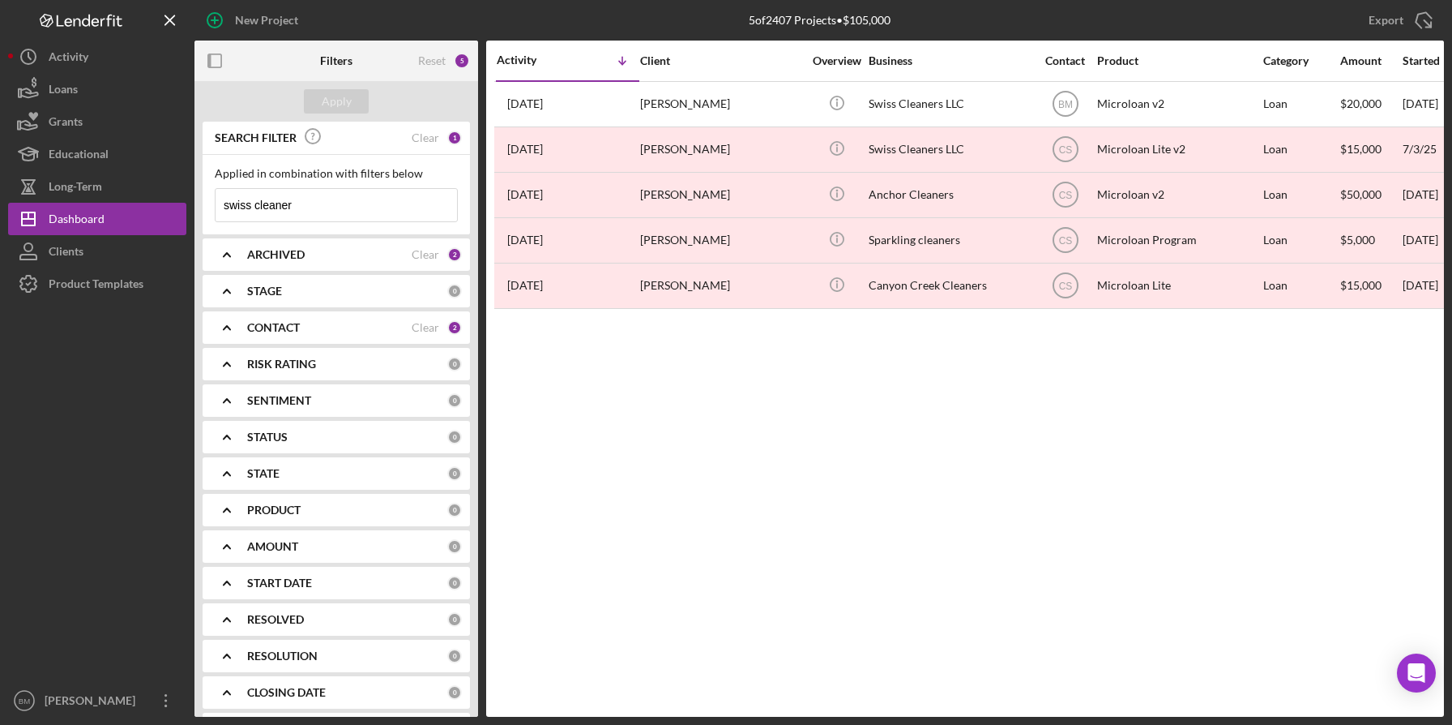
click at [257, 317] on div "CONTACT Clear 2" at bounding box center [354, 327] width 215 height 32
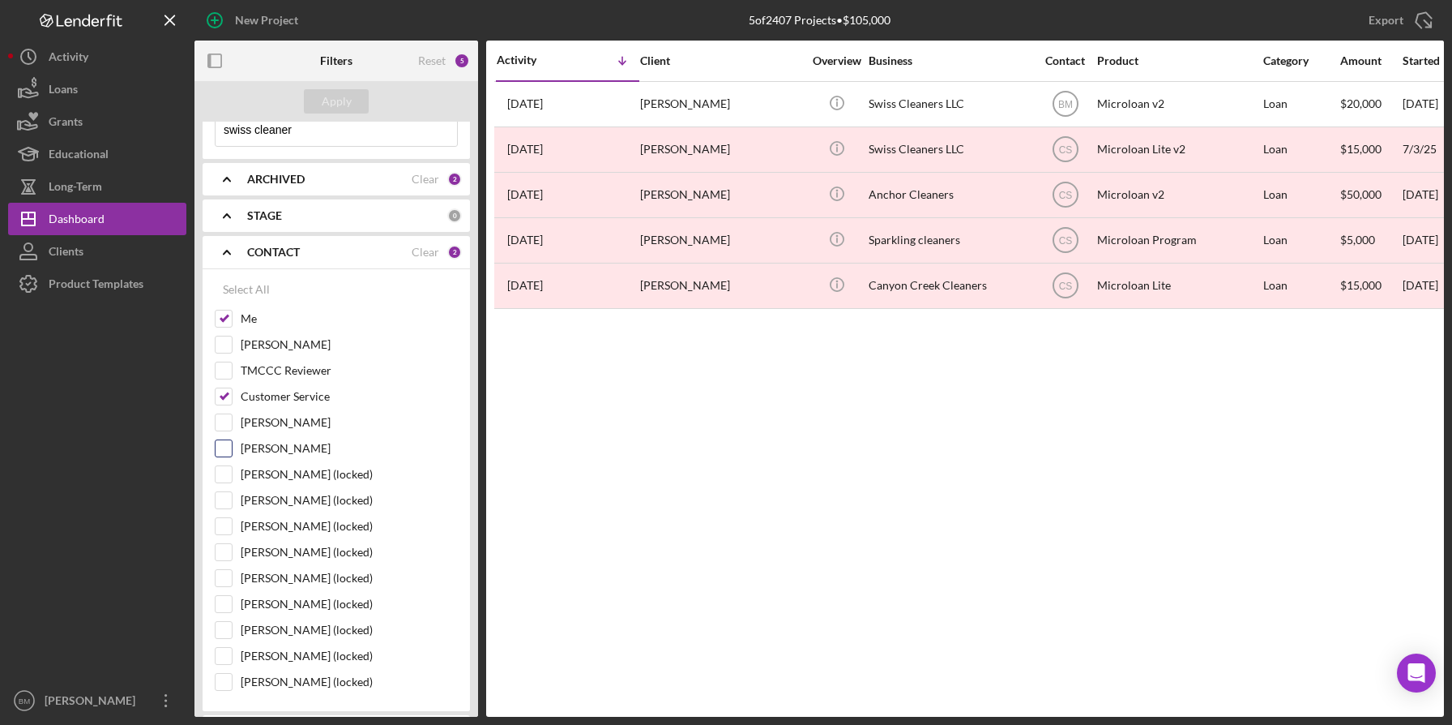
scroll to position [76, 0]
click at [260, 293] on div "Select All" at bounding box center [246, 288] width 47 height 32
checkbox input "true"
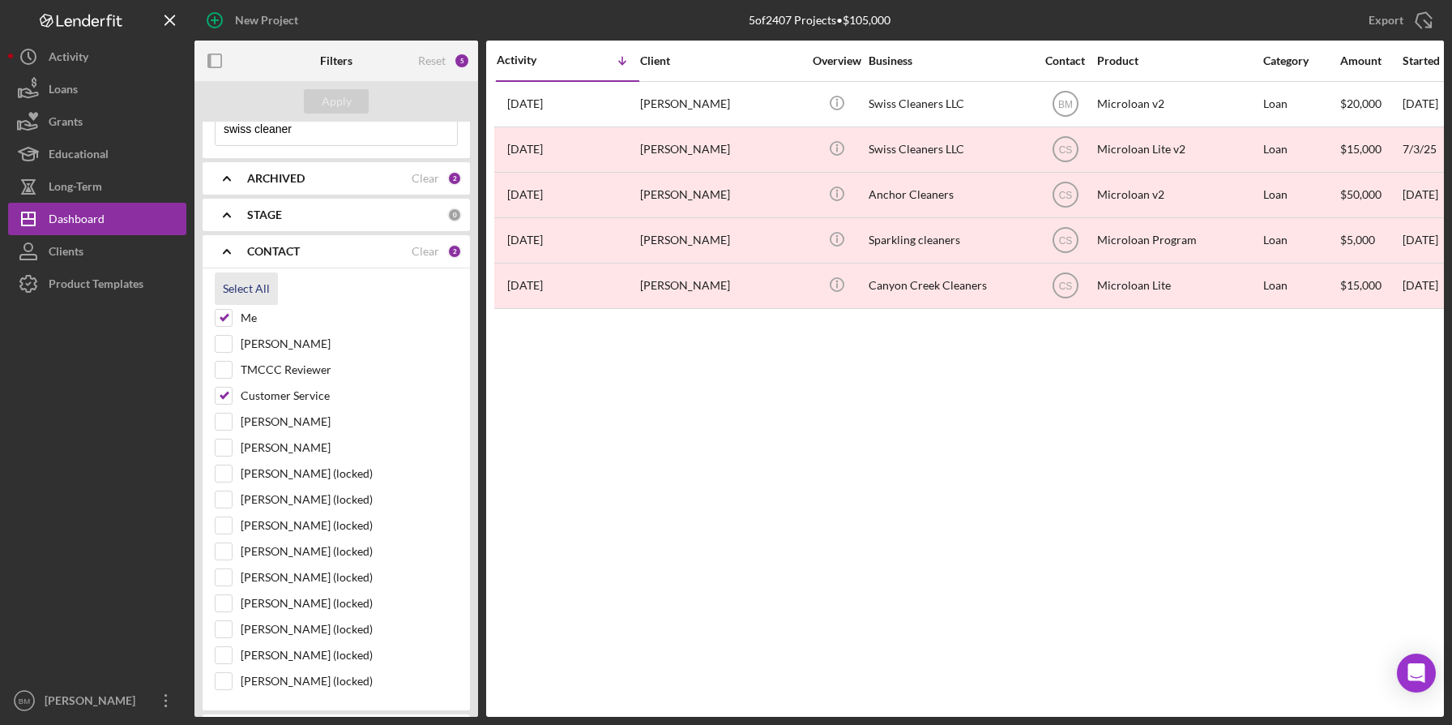
checkbox input "true"
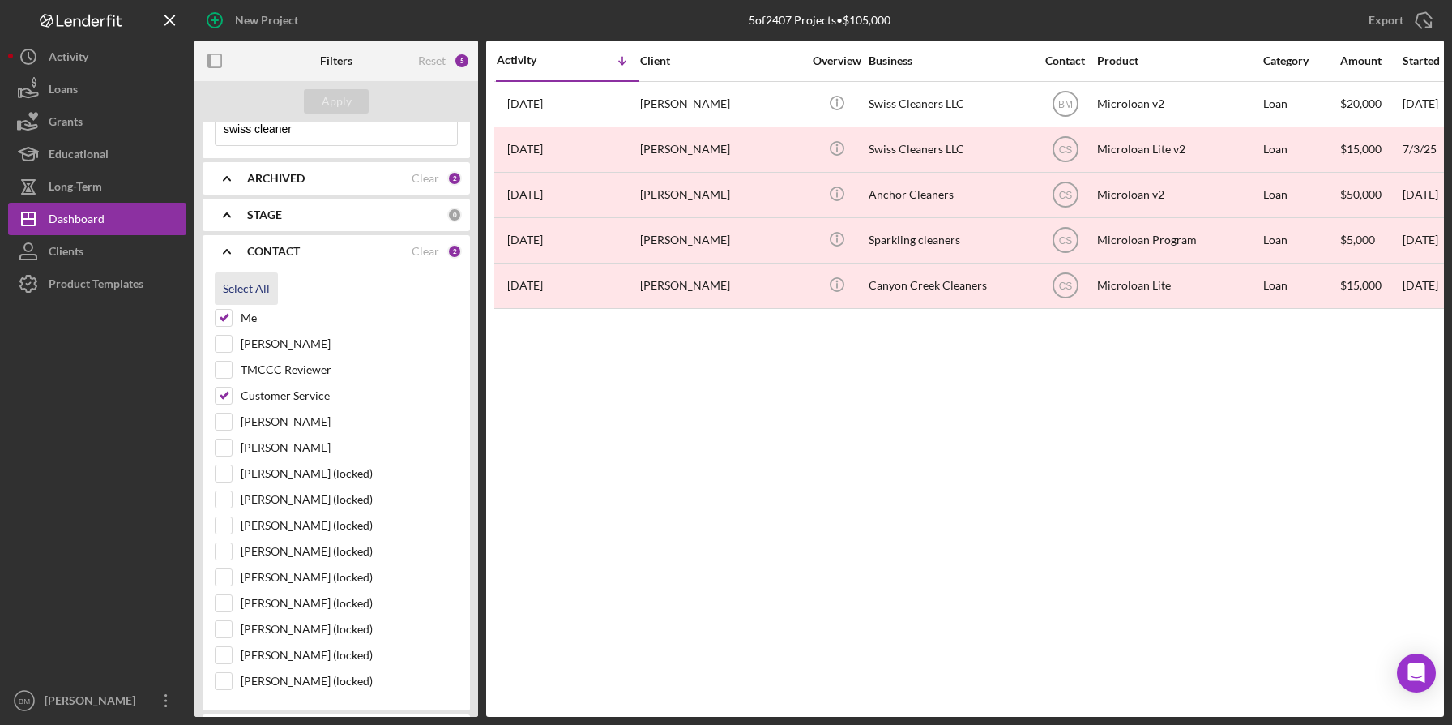
checkbox input "true"
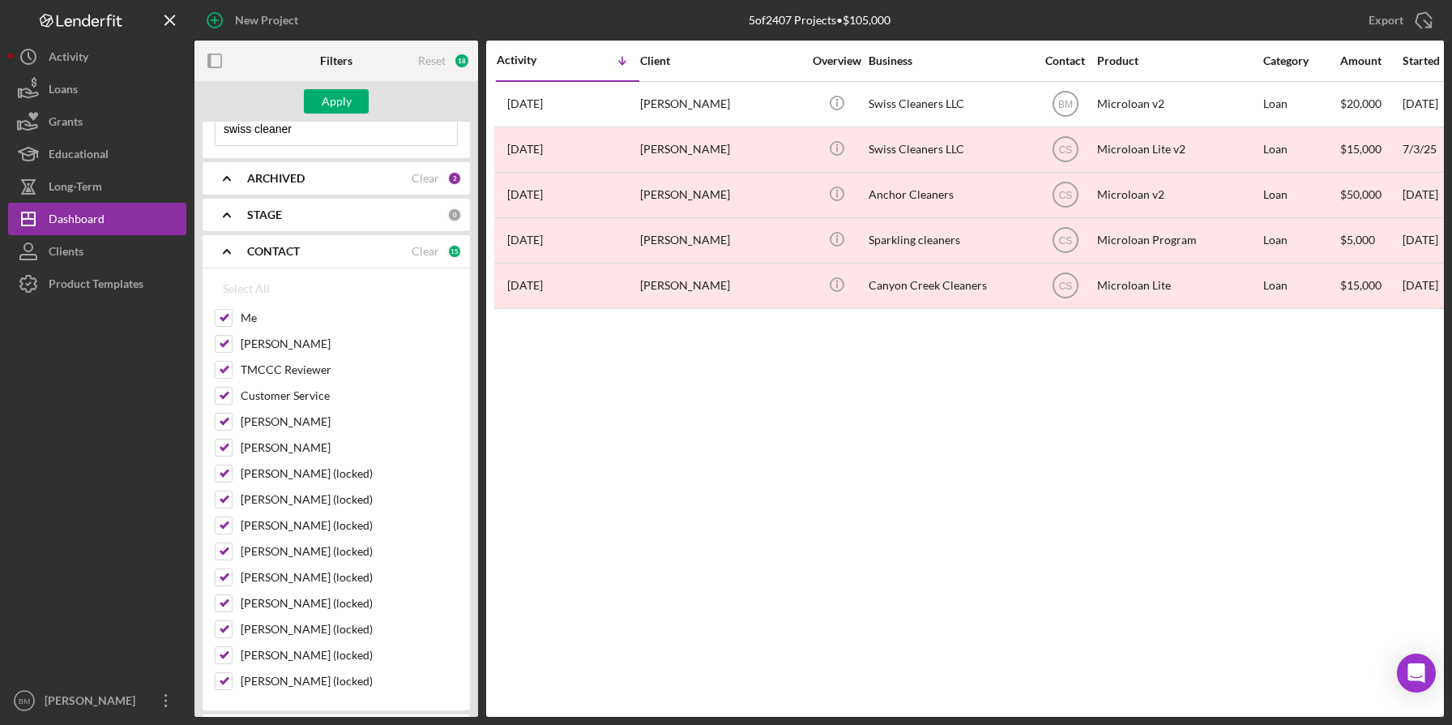
click at [332, 88] on div "Apply" at bounding box center [337, 101] width 284 height 41
click at [328, 105] on div "Apply" at bounding box center [337, 101] width 30 height 24
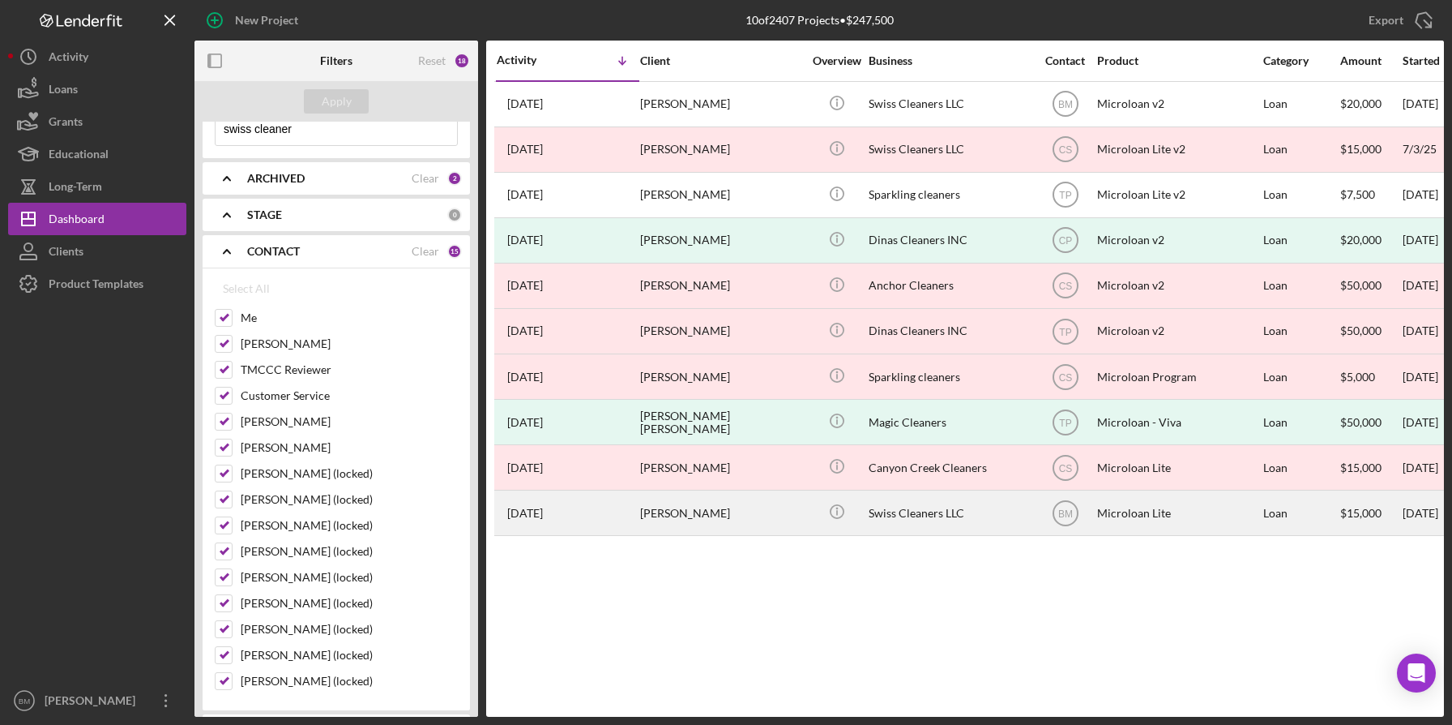
click at [970, 511] on div "Swiss Cleaners LLC" at bounding box center [950, 512] width 162 height 43
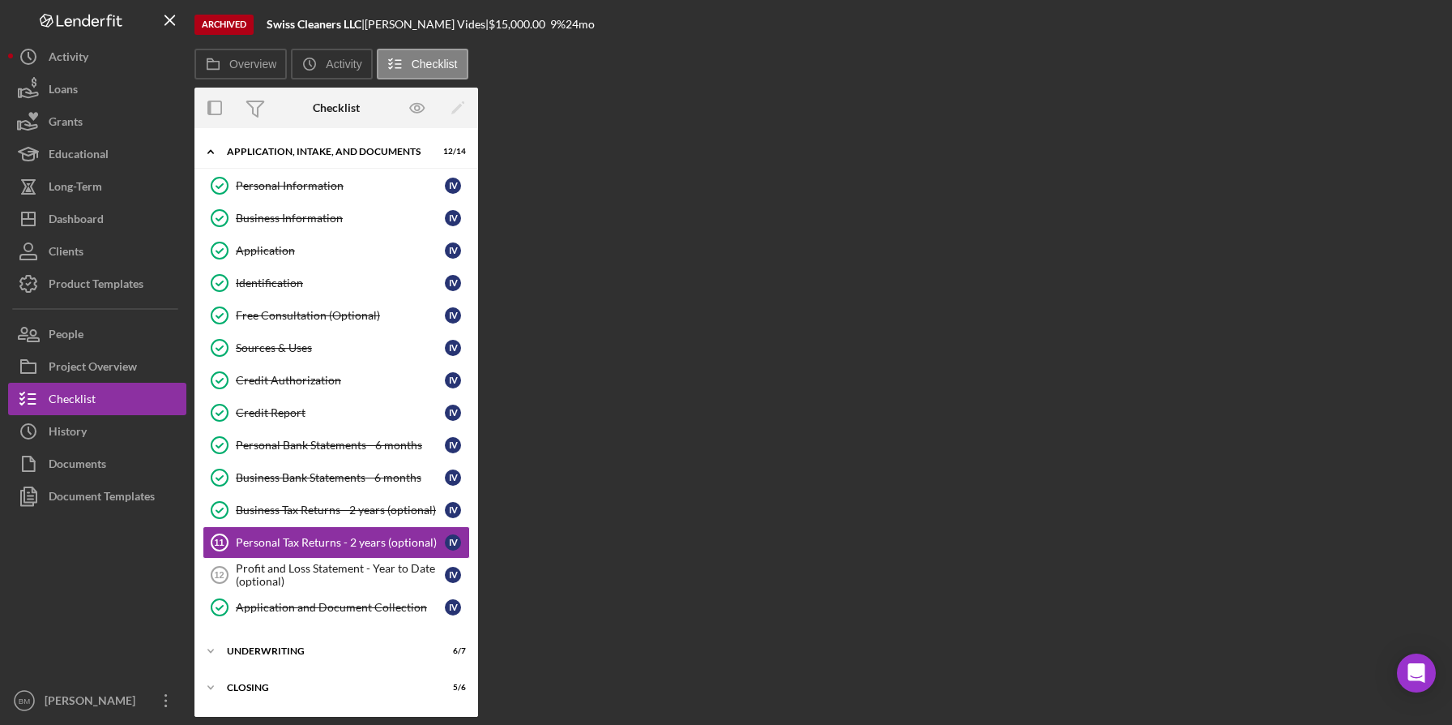
scroll to position [32, 0]
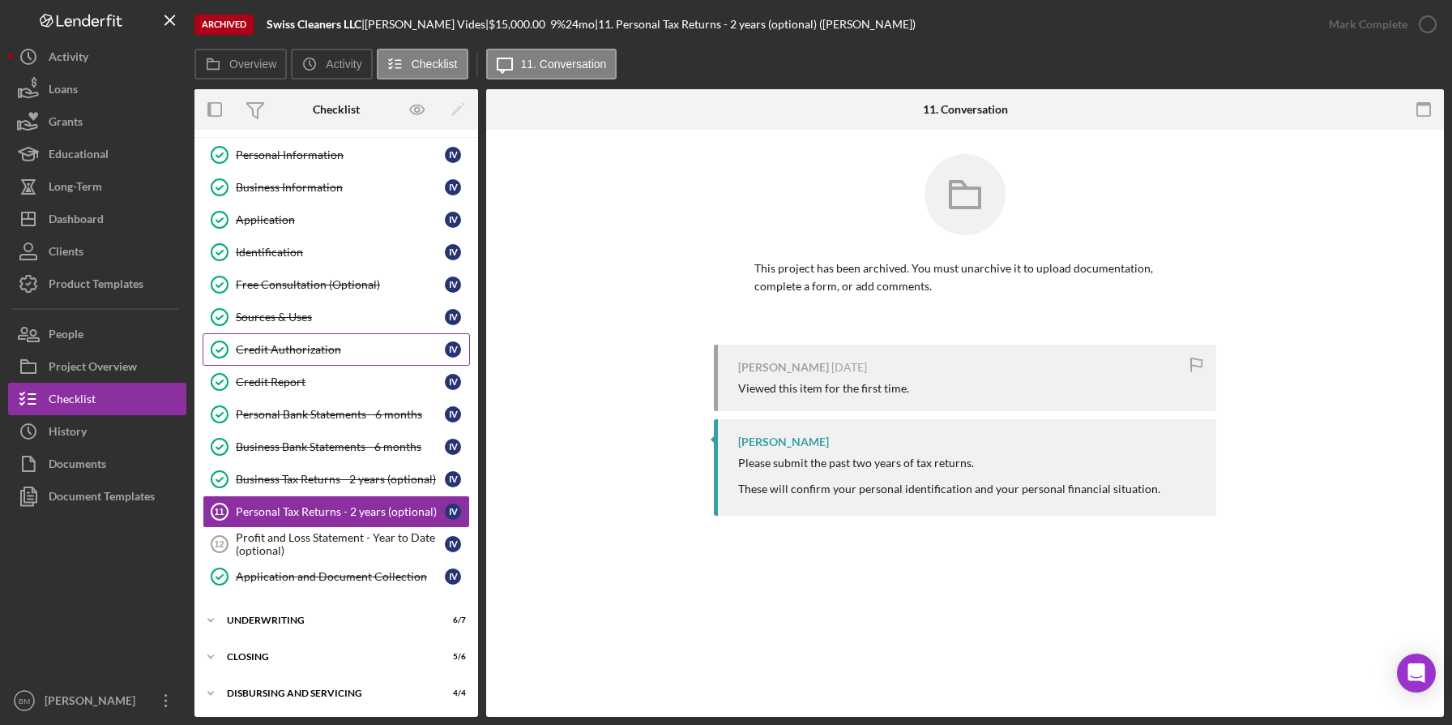
click at [341, 357] on link "Credit Authorization Credit Authorization I V" at bounding box center [336, 349] width 267 height 32
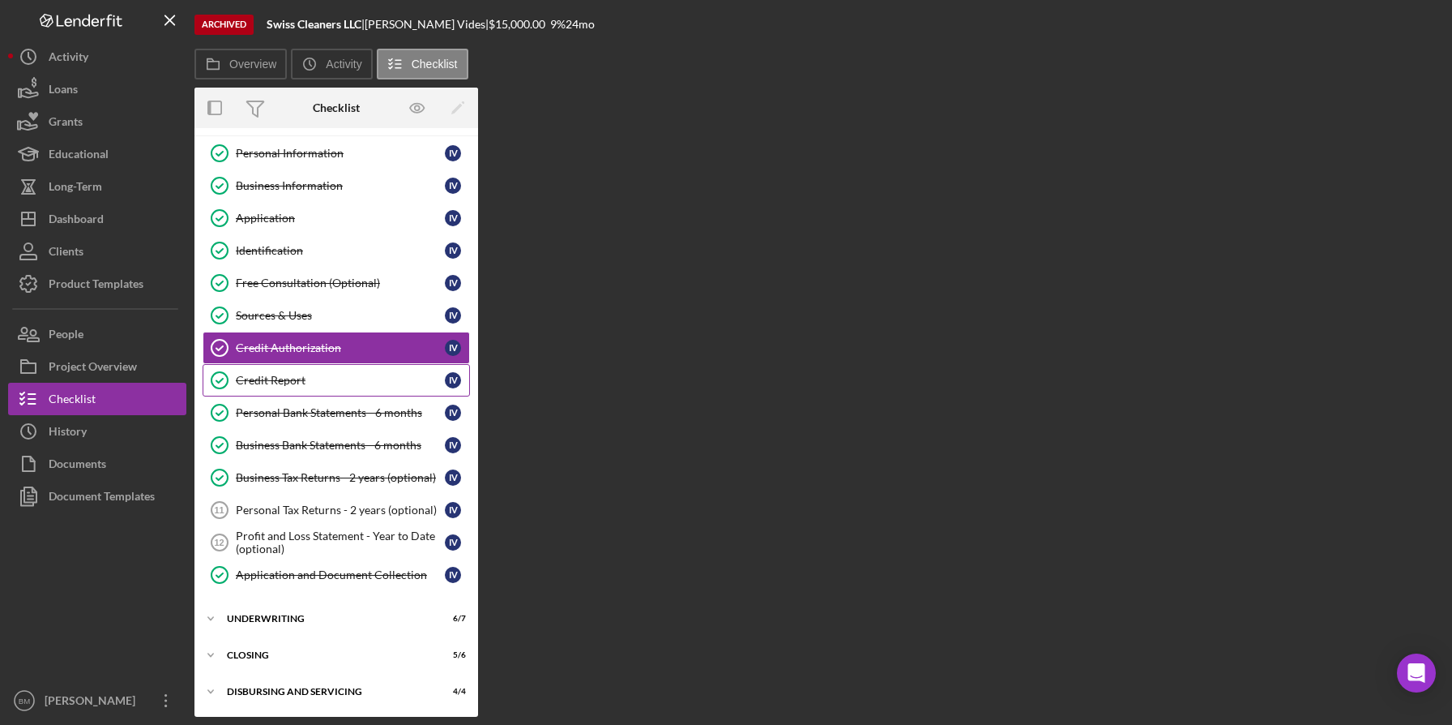
click at [330, 373] on link "Credit Report Credit Report I V" at bounding box center [336, 380] width 267 height 32
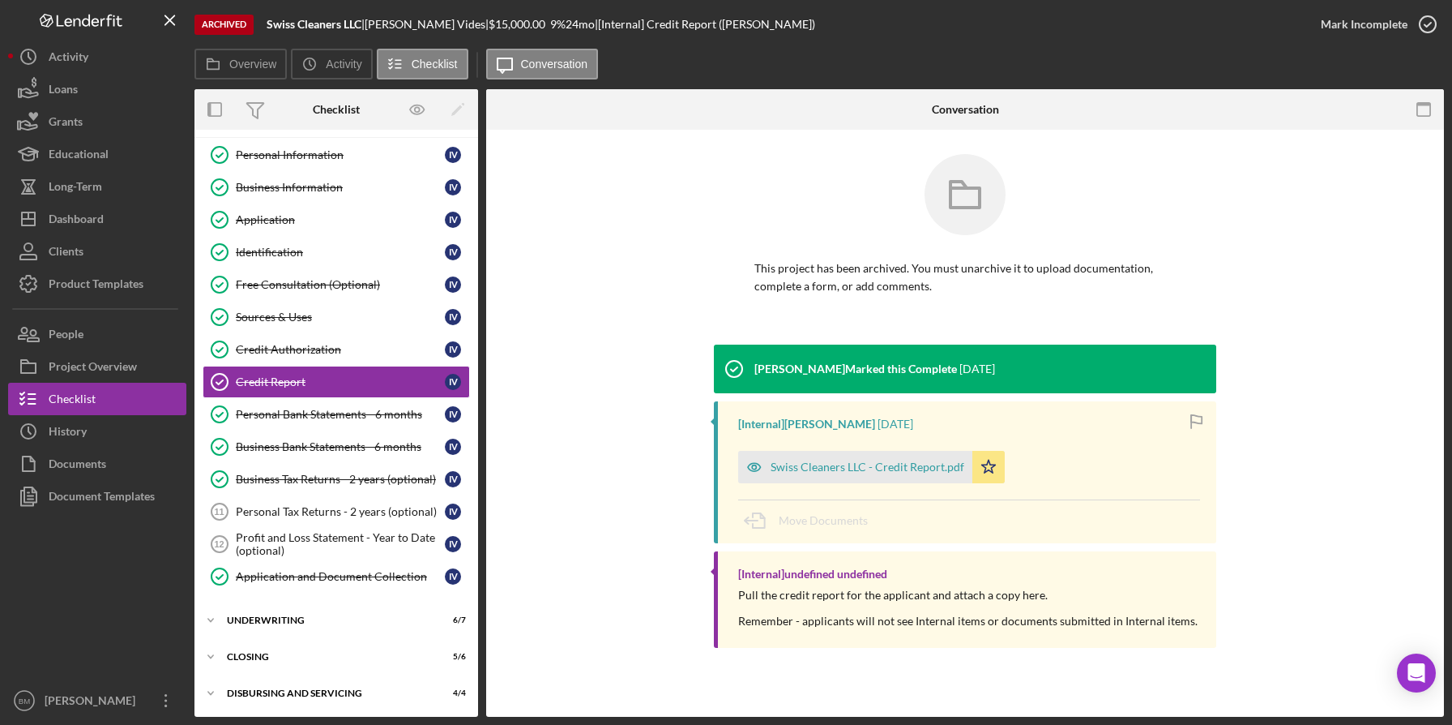
click at [839, 479] on div "Swiss Cleaners LLC - Credit Report.pdf" at bounding box center [855, 467] width 234 height 32
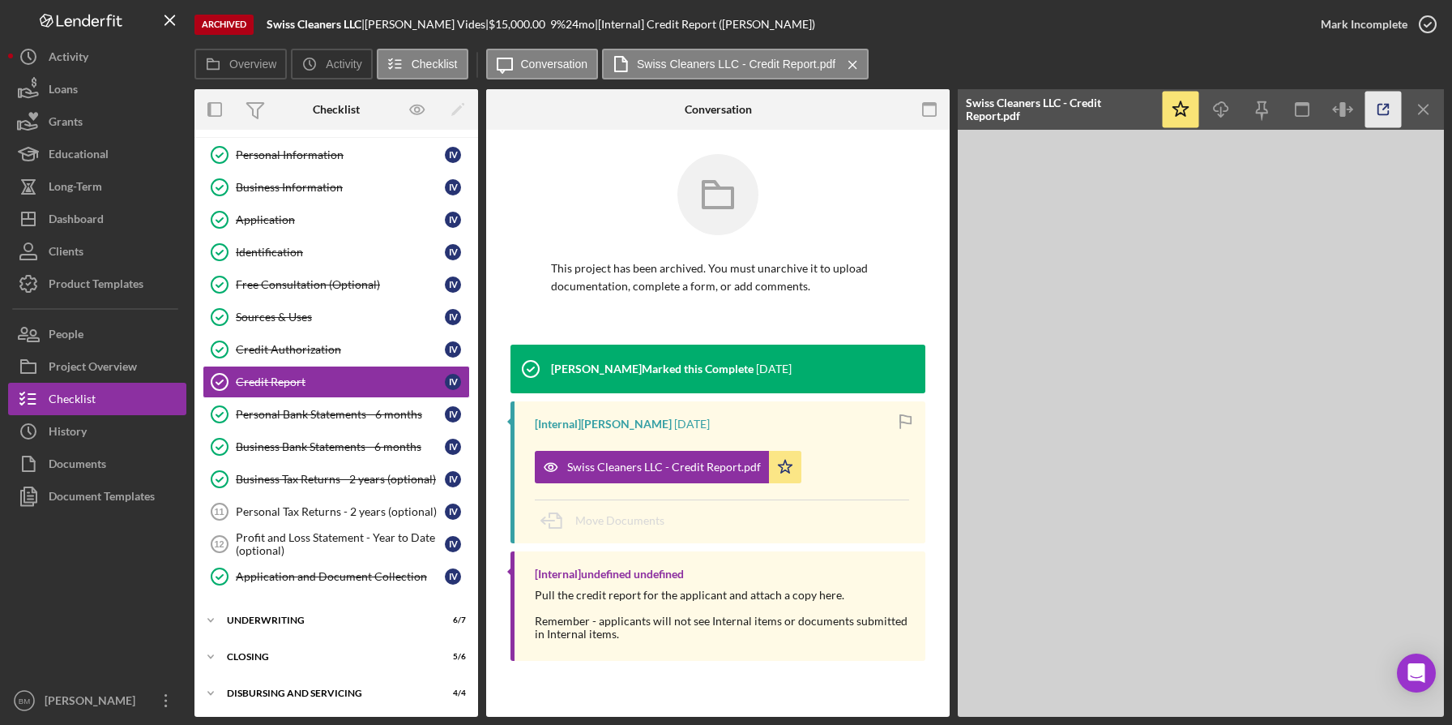
click at [1388, 118] on icon "button" at bounding box center [1384, 110] width 36 height 36
click at [337, 187] on div "Business Information" at bounding box center [340, 187] width 209 height 13
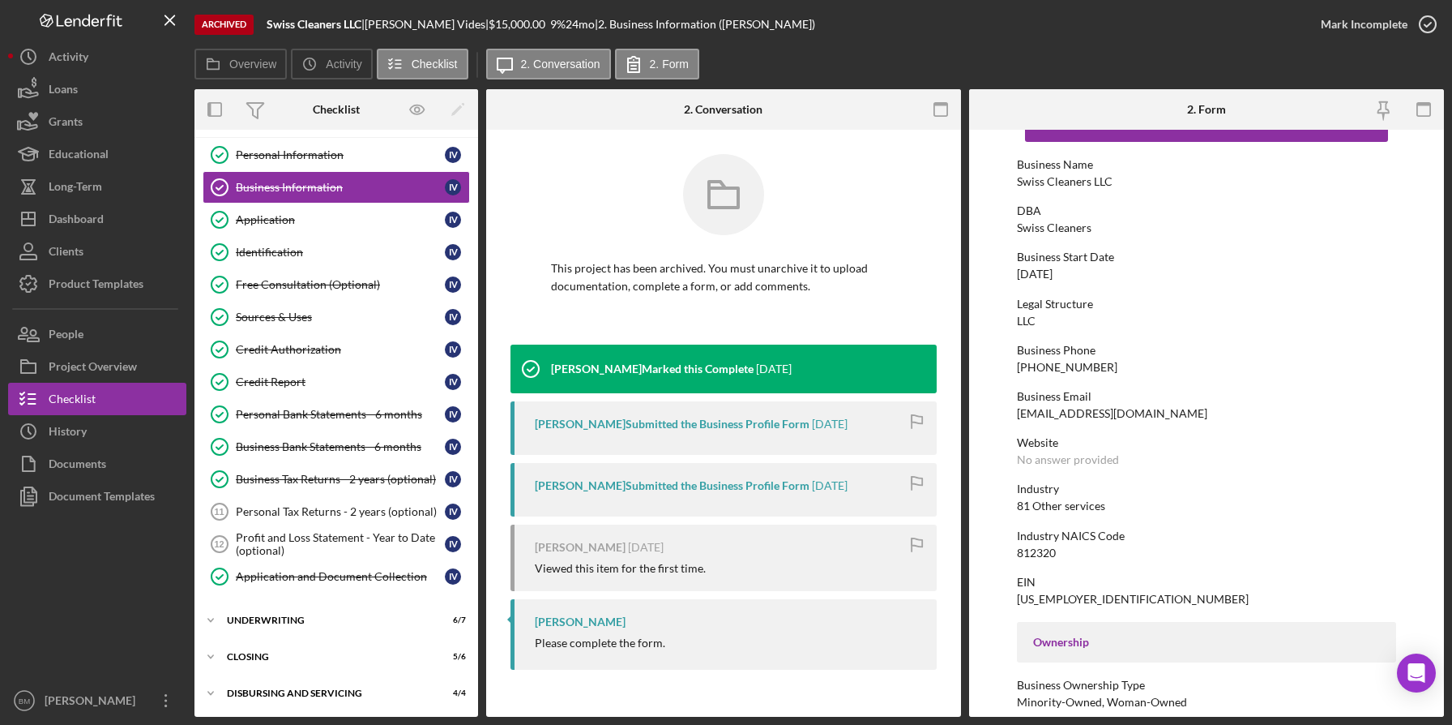
scroll to position [54, 0]
click at [1161, 481] on div "Industry" at bounding box center [1207, 487] width 380 height 13
click at [84, 219] on div "Dashboard" at bounding box center [76, 221] width 55 height 36
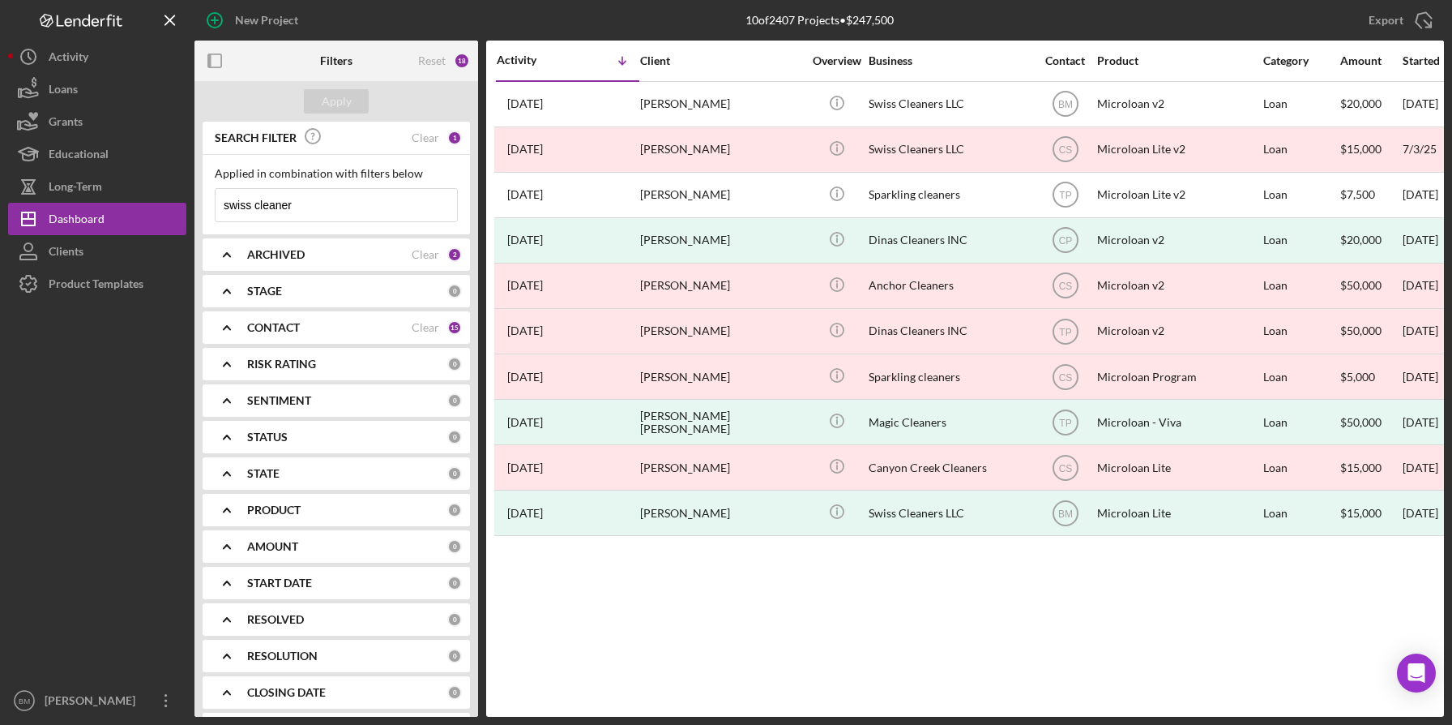
click at [337, 199] on input "swiss cleaner" at bounding box center [337, 205] width 242 height 32
type input "e"
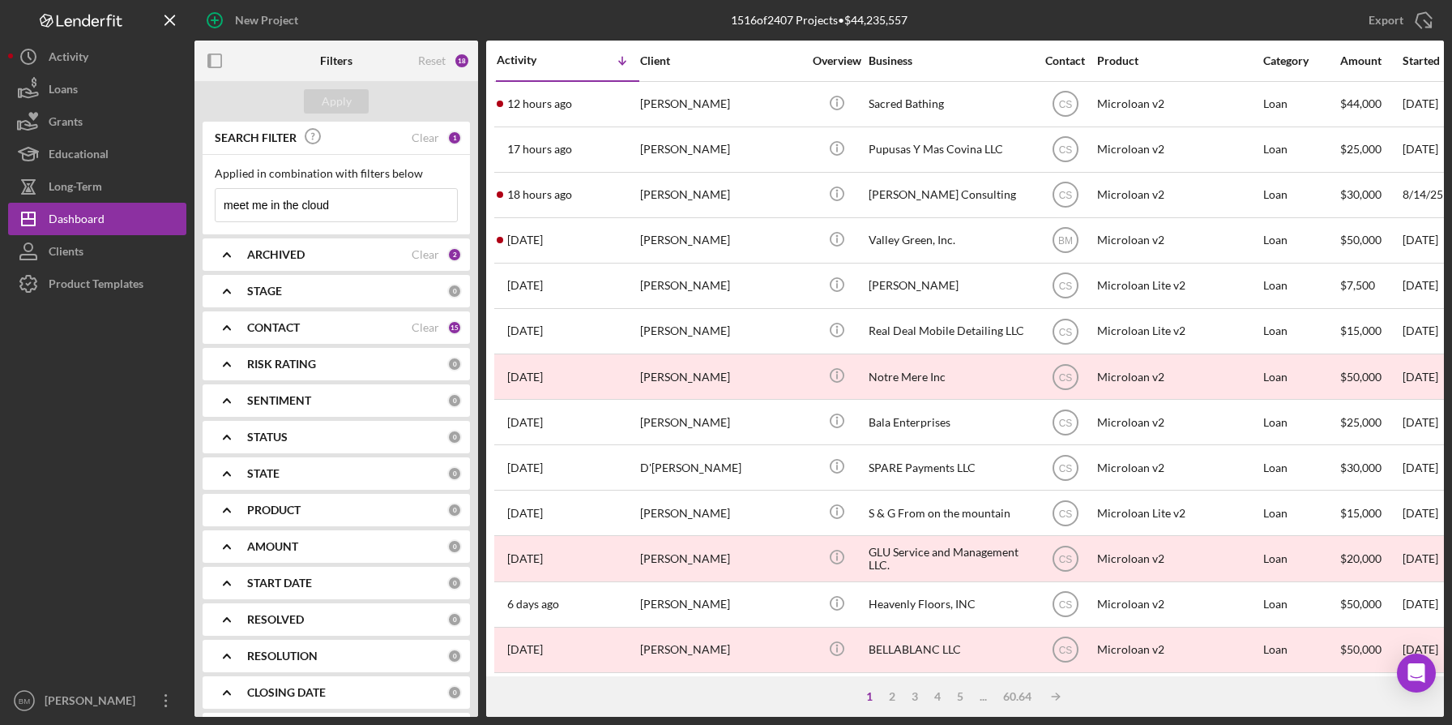
type input "meet me in the cloud"
click at [340, 259] on div "ARCHIVED" at bounding box center [329, 254] width 165 height 13
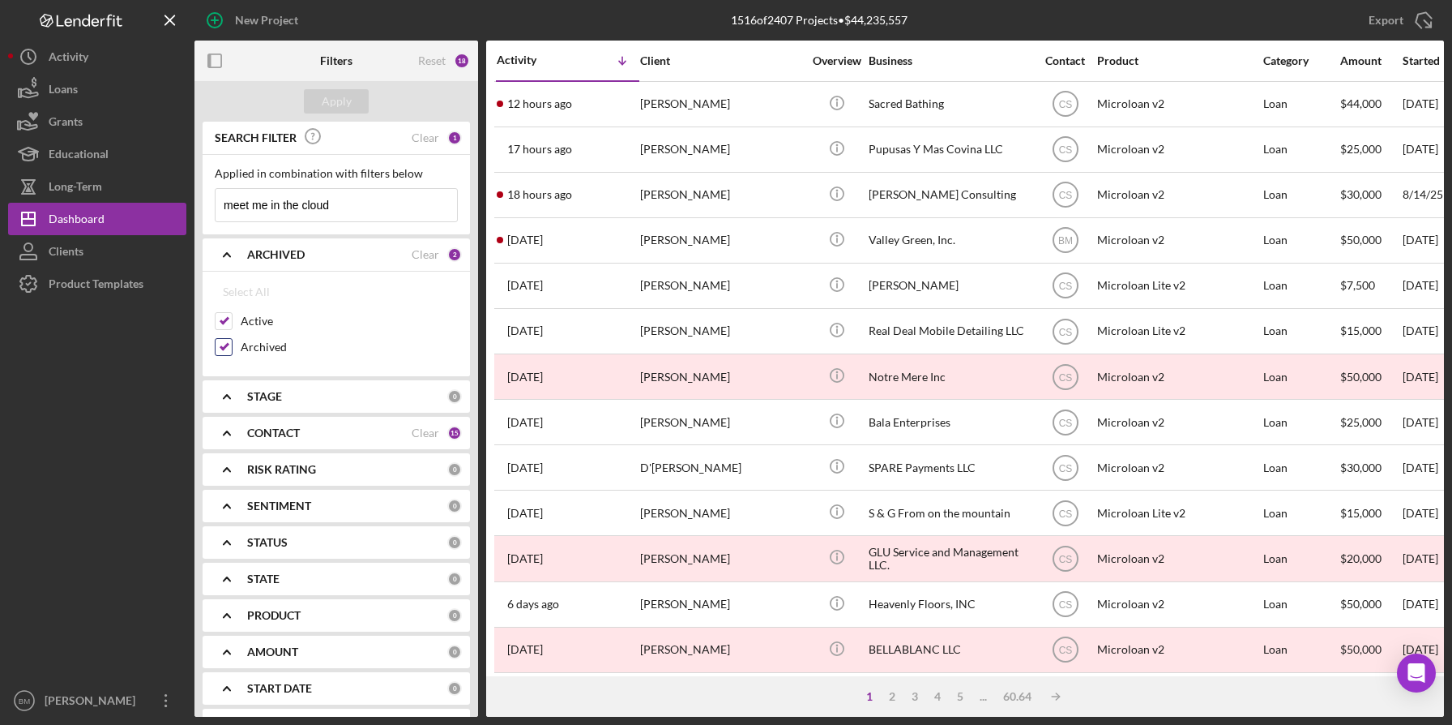
click at [216, 352] on input "Archived" at bounding box center [224, 347] width 16 height 16
checkbox input "false"
click at [340, 97] on div "Apply" at bounding box center [337, 101] width 30 height 24
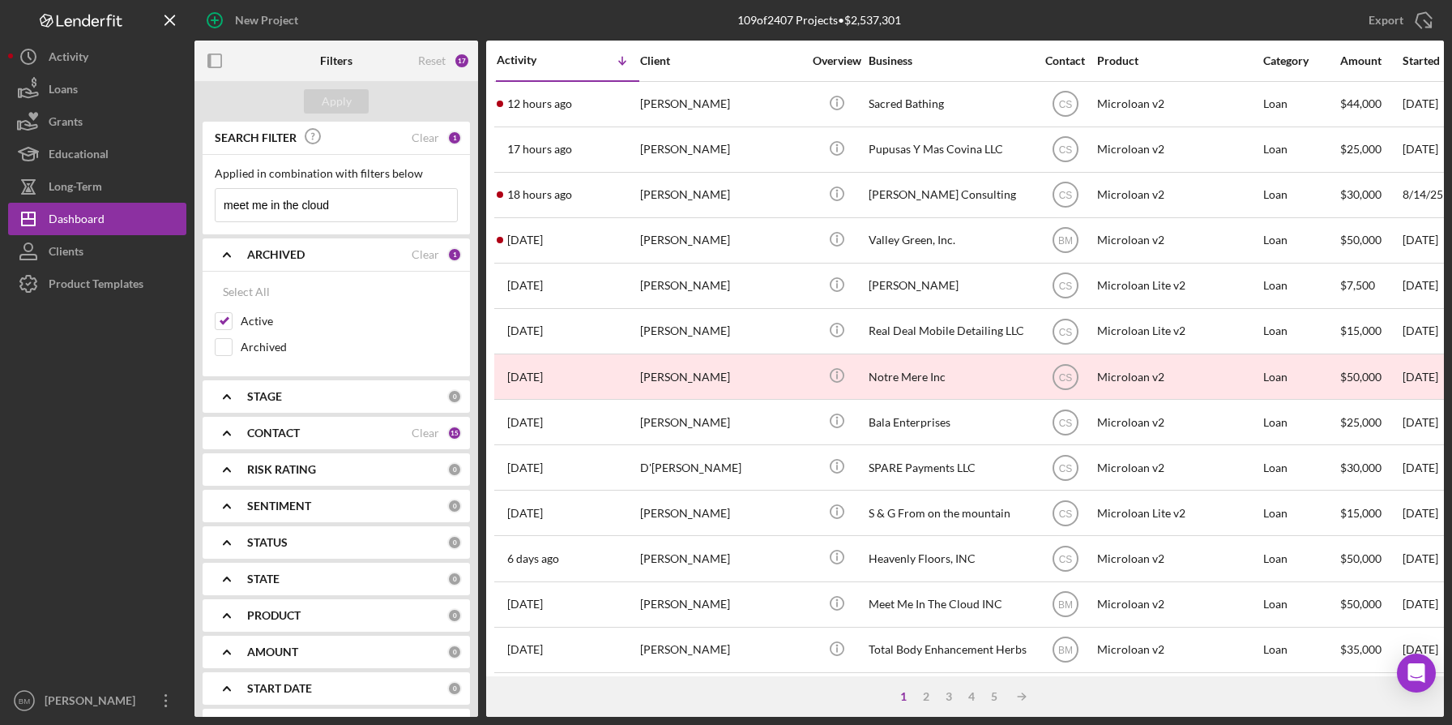
click at [235, 428] on icon "Icon/Expander" at bounding box center [227, 433] width 41 height 41
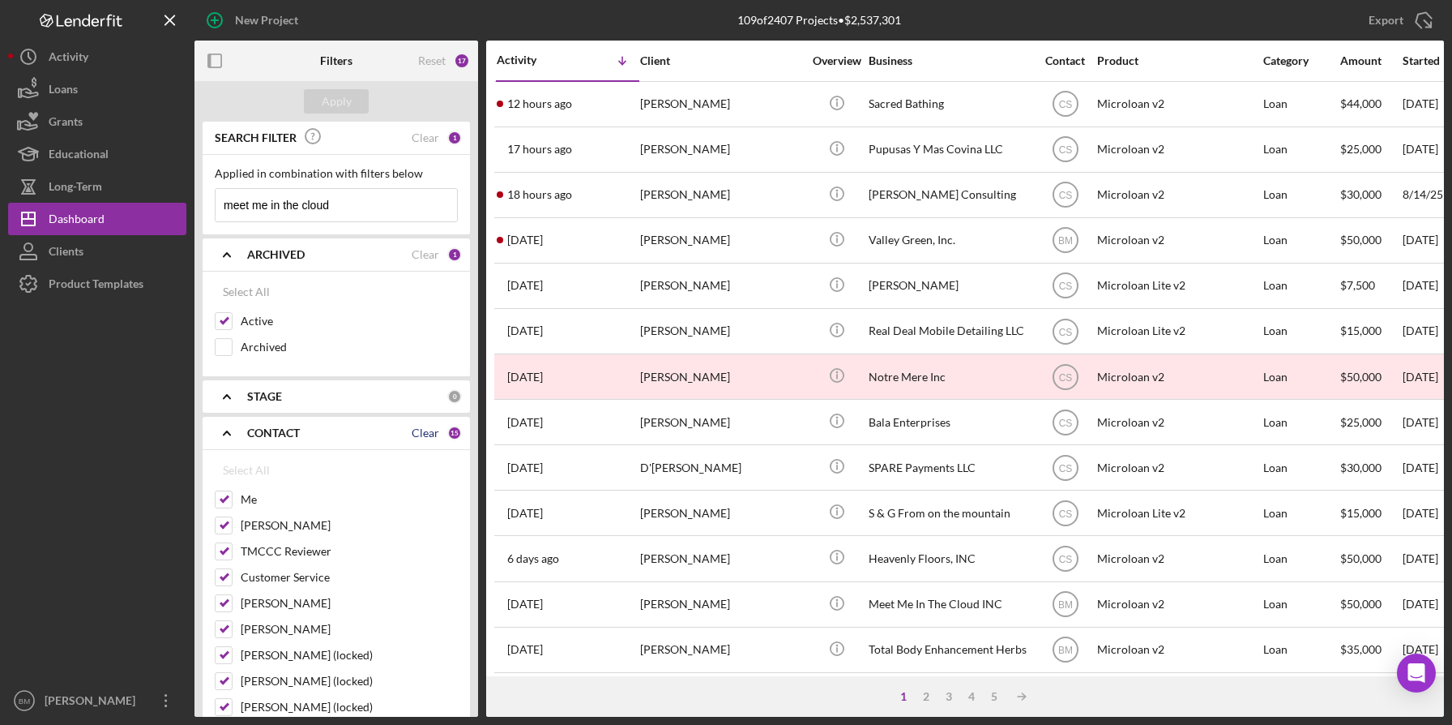
click at [425, 432] on div "Clear" at bounding box center [426, 432] width 28 height 13
checkbox input "false"
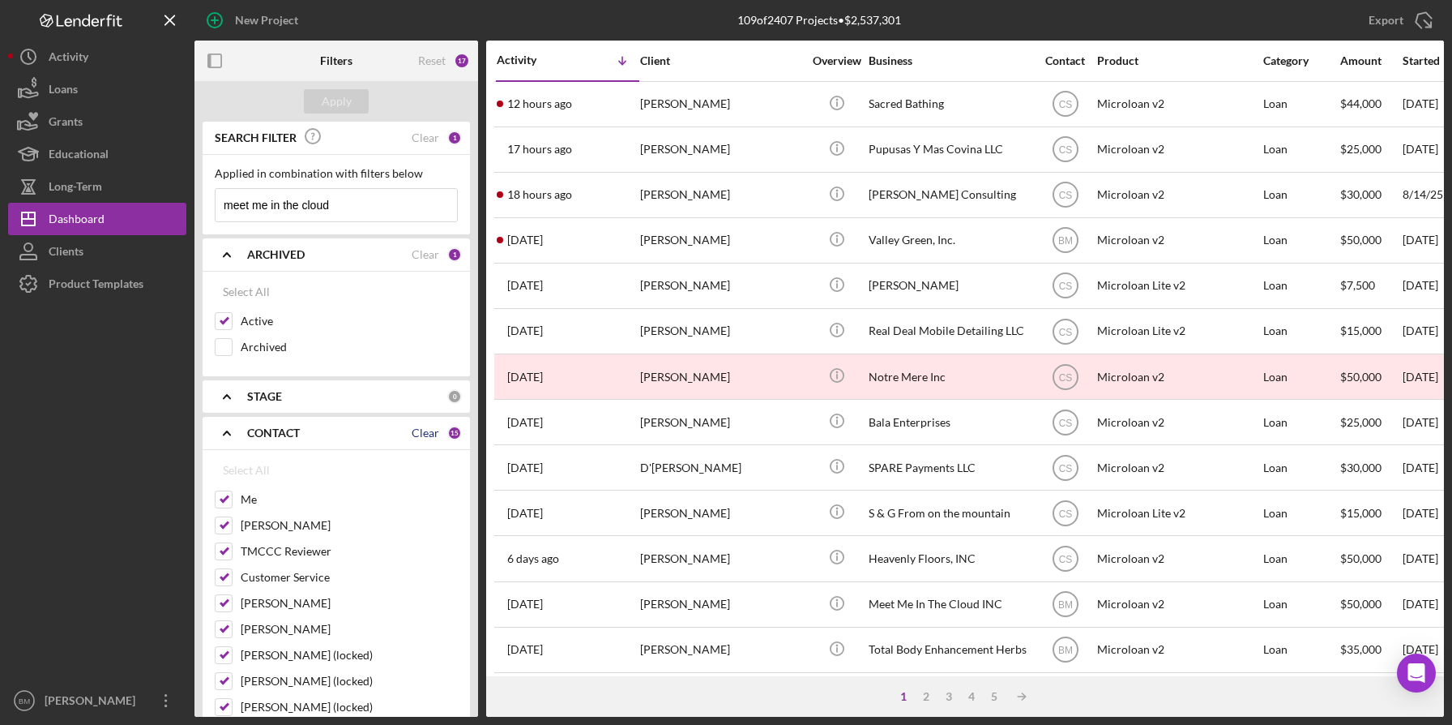
checkbox input "false"
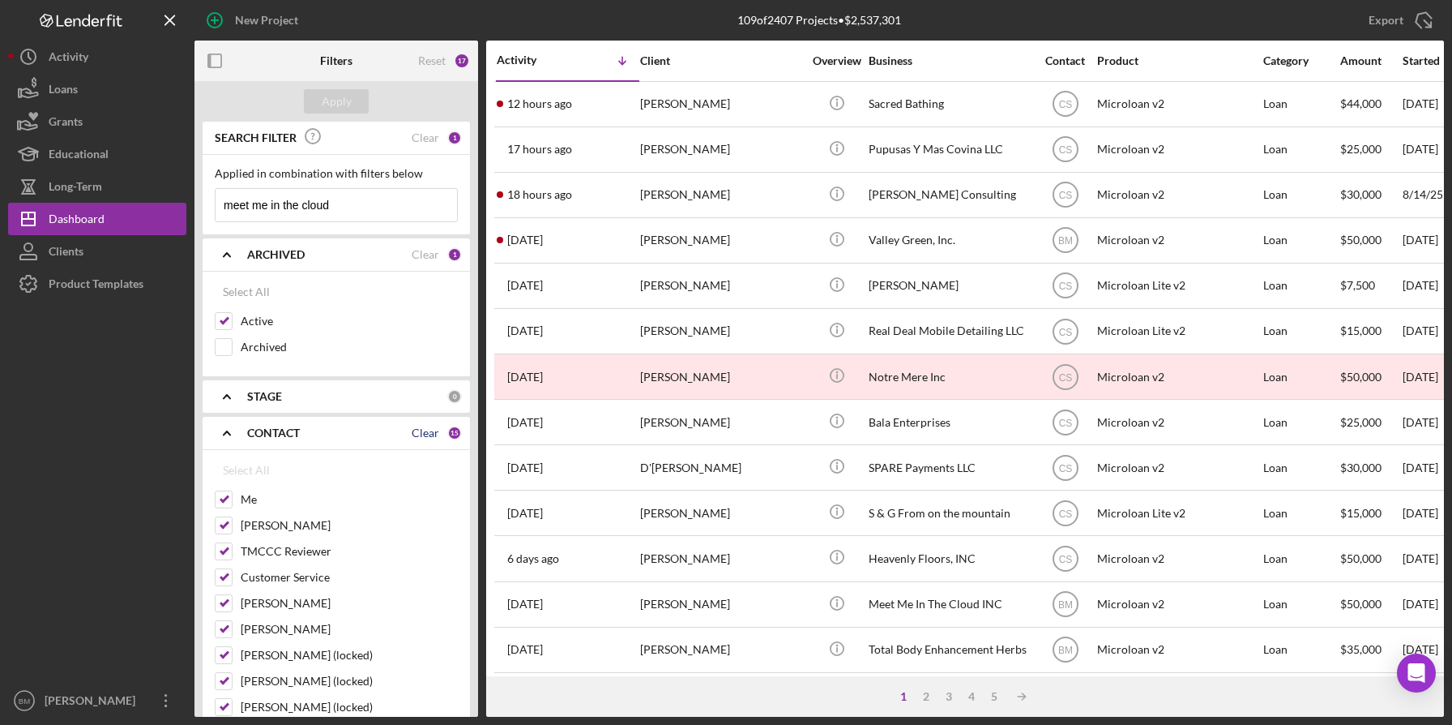
checkbox input "false"
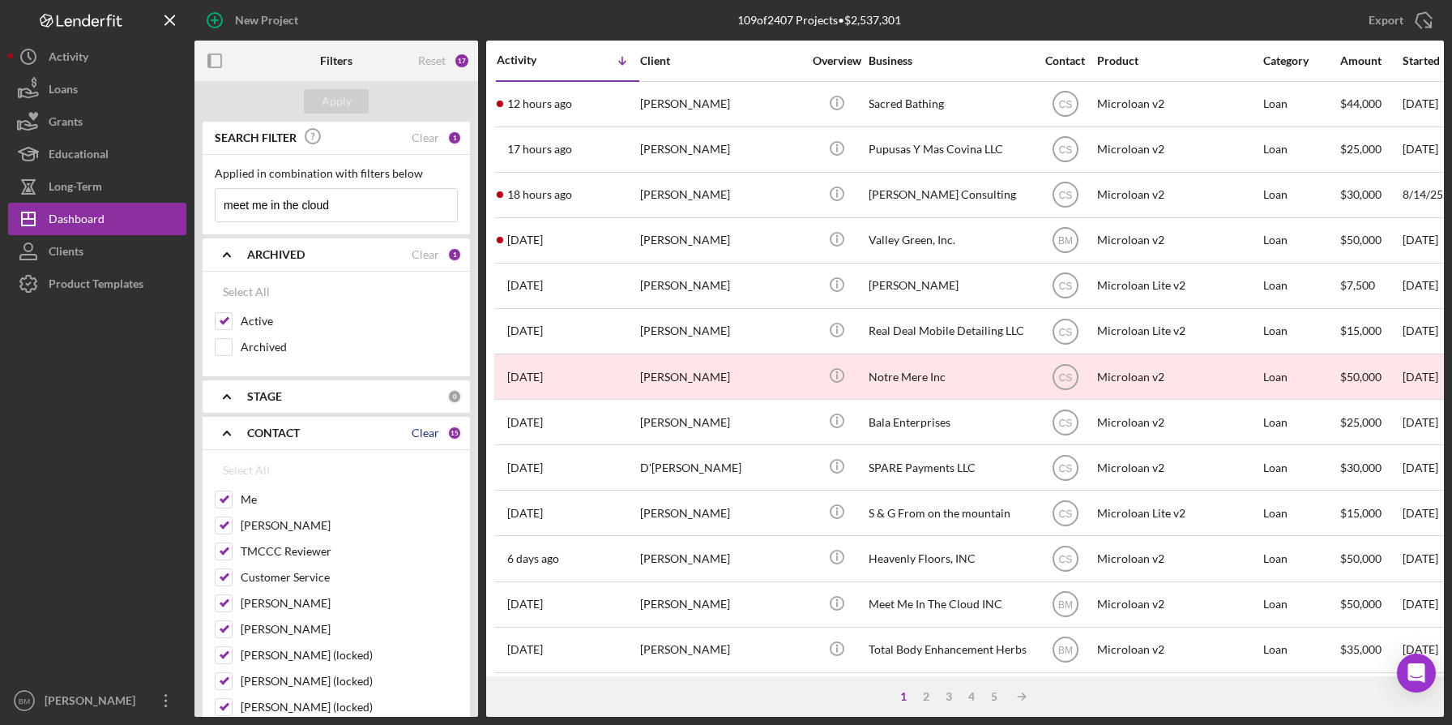
checkbox input "false"
click at [215, 501] on div at bounding box center [224, 499] width 18 height 18
click at [225, 490] on div at bounding box center [224, 499] width 18 height 18
click at [228, 494] on input "Me" at bounding box center [224, 499] width 16 height 16
checkbox input "true"
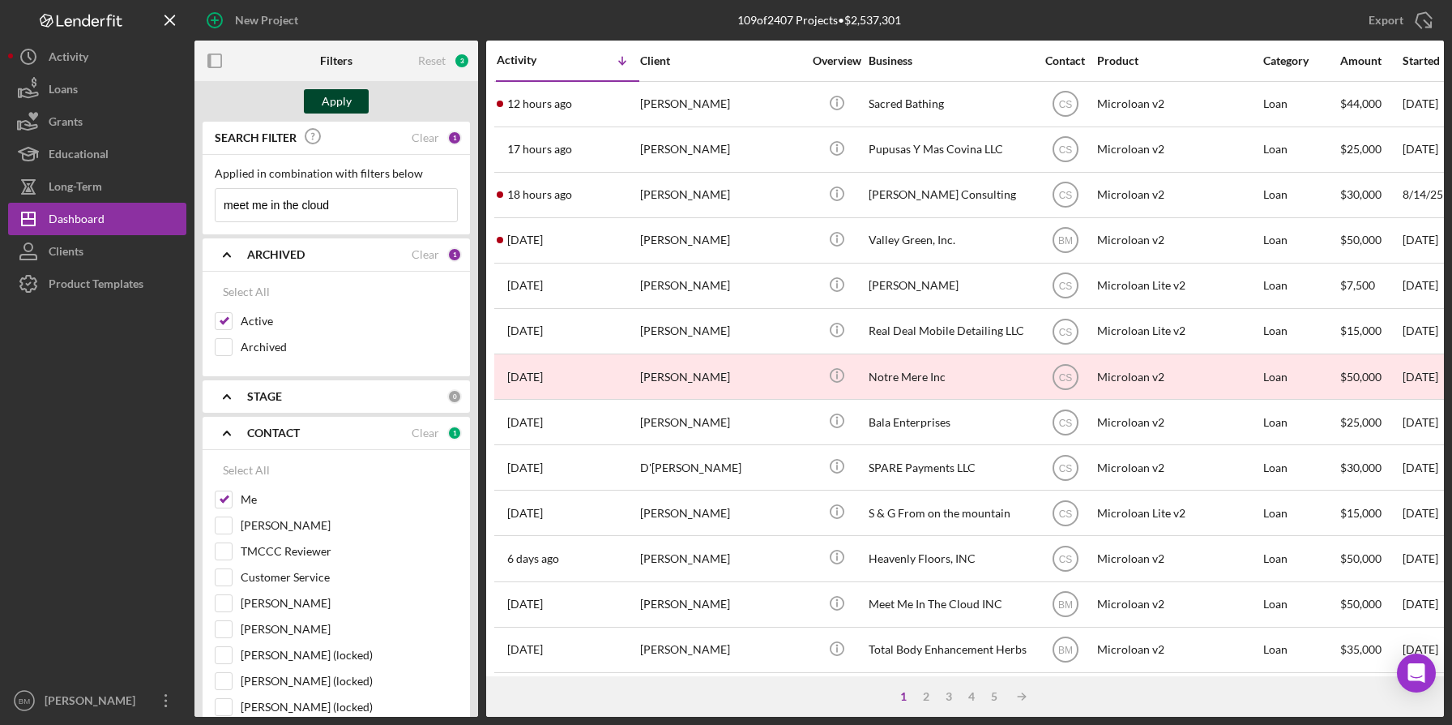
click at [347, 98] on div "Apply" at bounding box center [337, 101] width 30 height 24
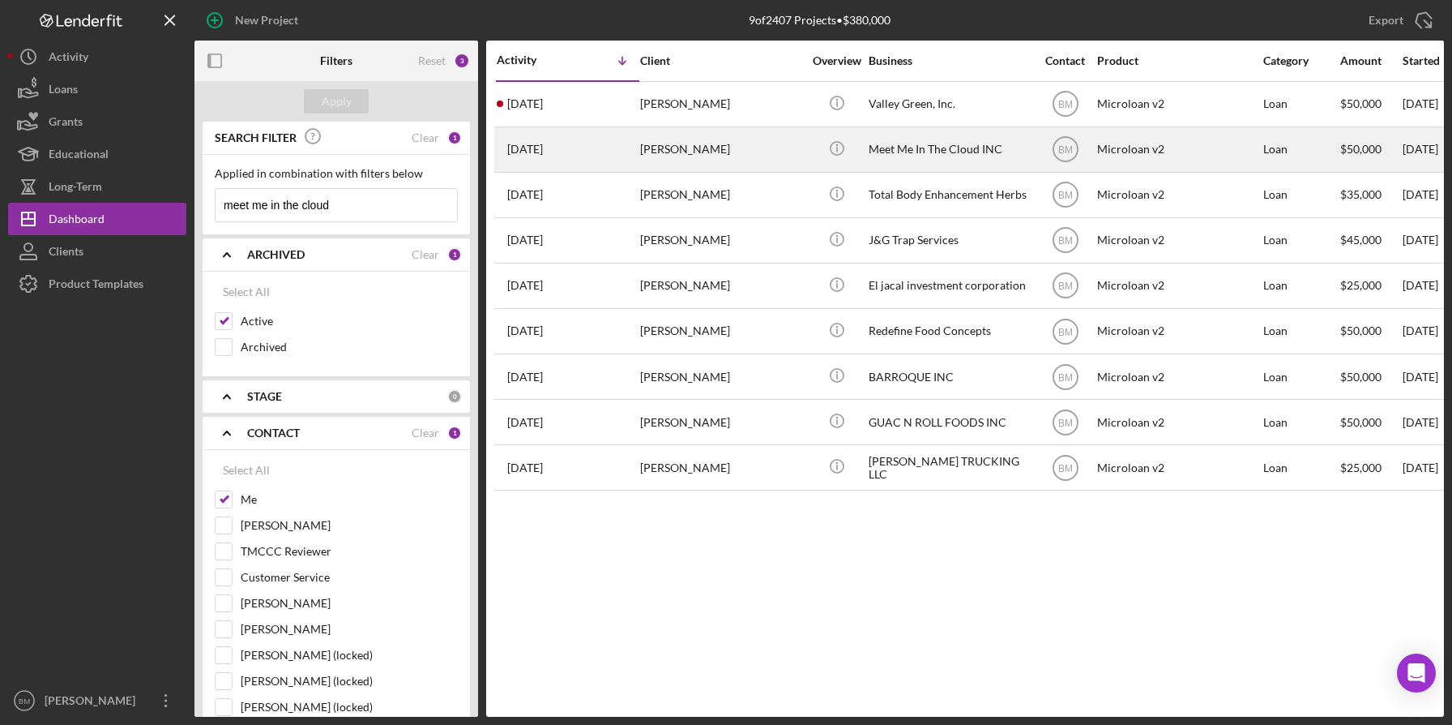
click at [923, 155] on div "Meet Me In The Cloud INC" at bounding box center [950, 149] width 162 height 43
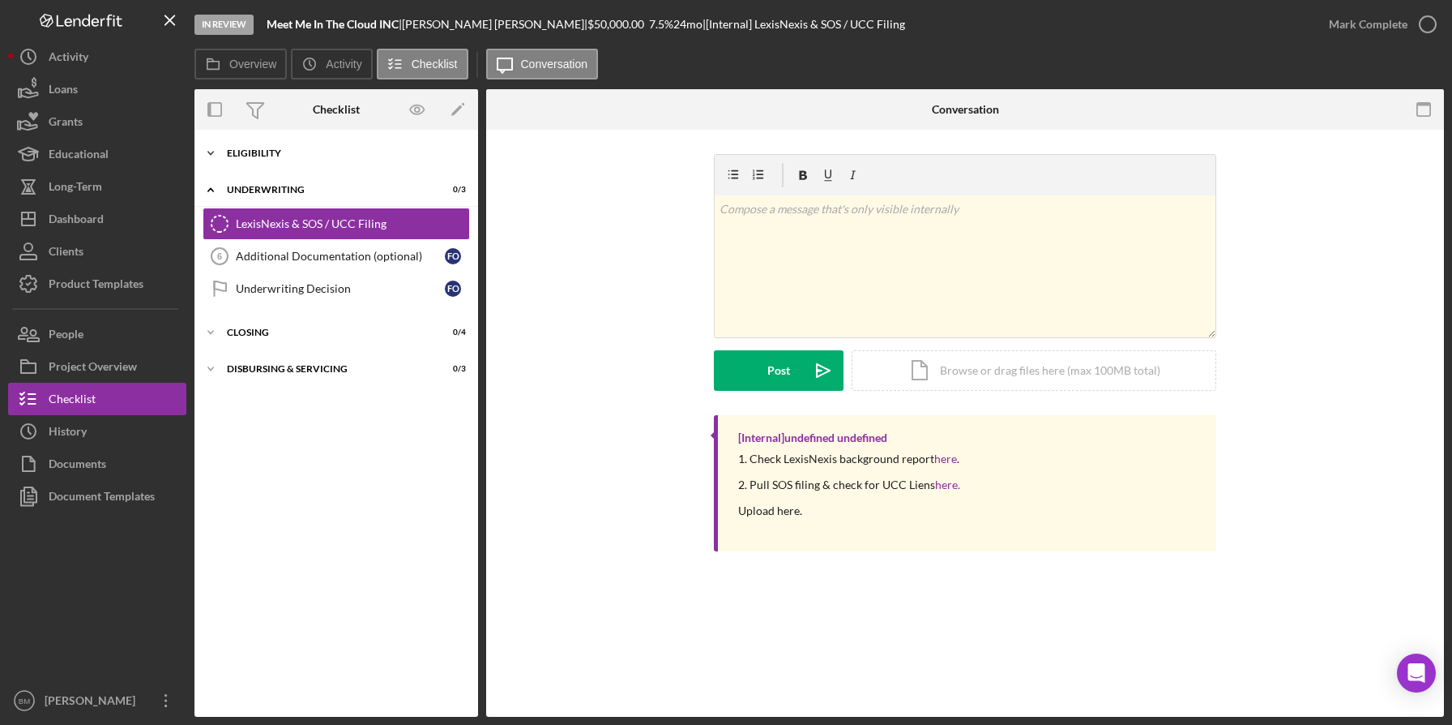
click at [290, 151] on div "Eligibility" at bounding box center [342, 153] width 231 height 10
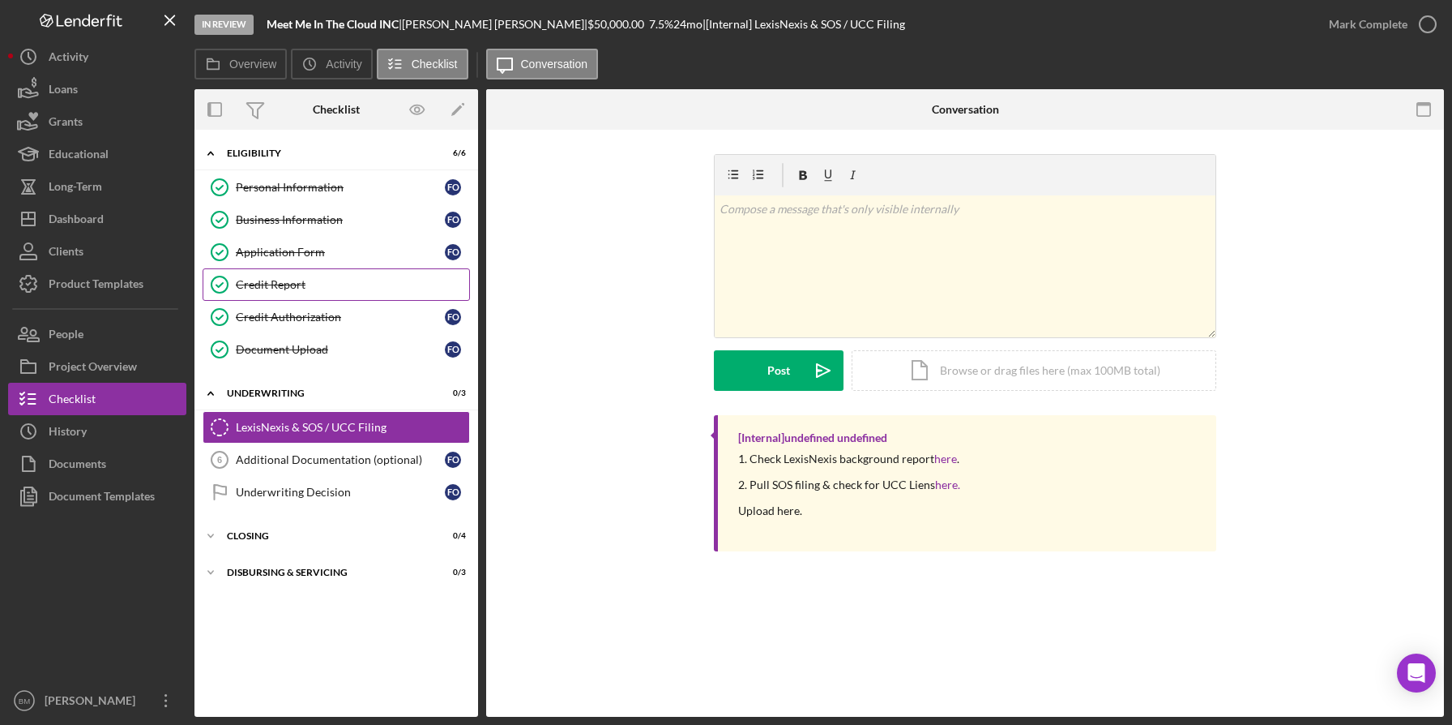
click at [265, 280] on div "Credit Report" at bounding box center [352, 284] width 233 height 13
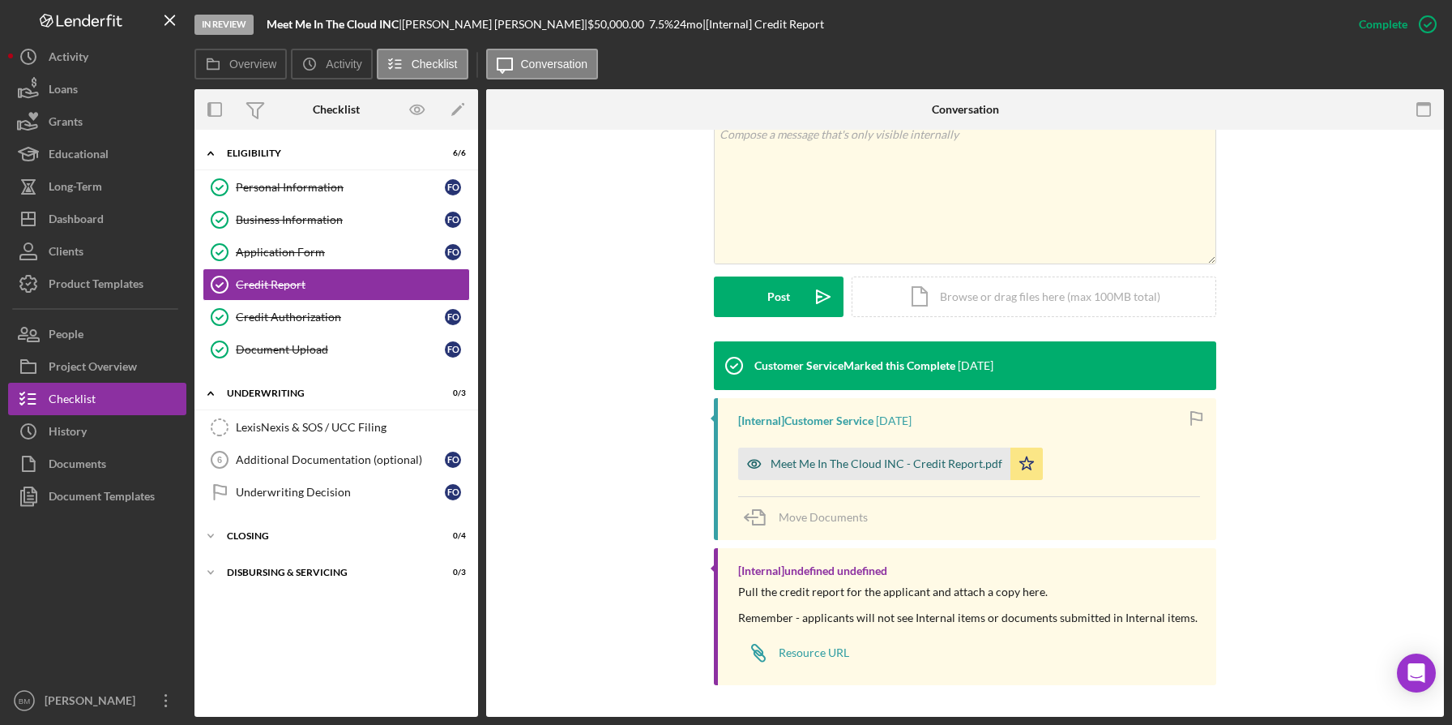
click at [798, 454] on div "Meet Me In The Cloud INC - Credit Report.pdf" at bounding box center [874, 463] width 272 height 32
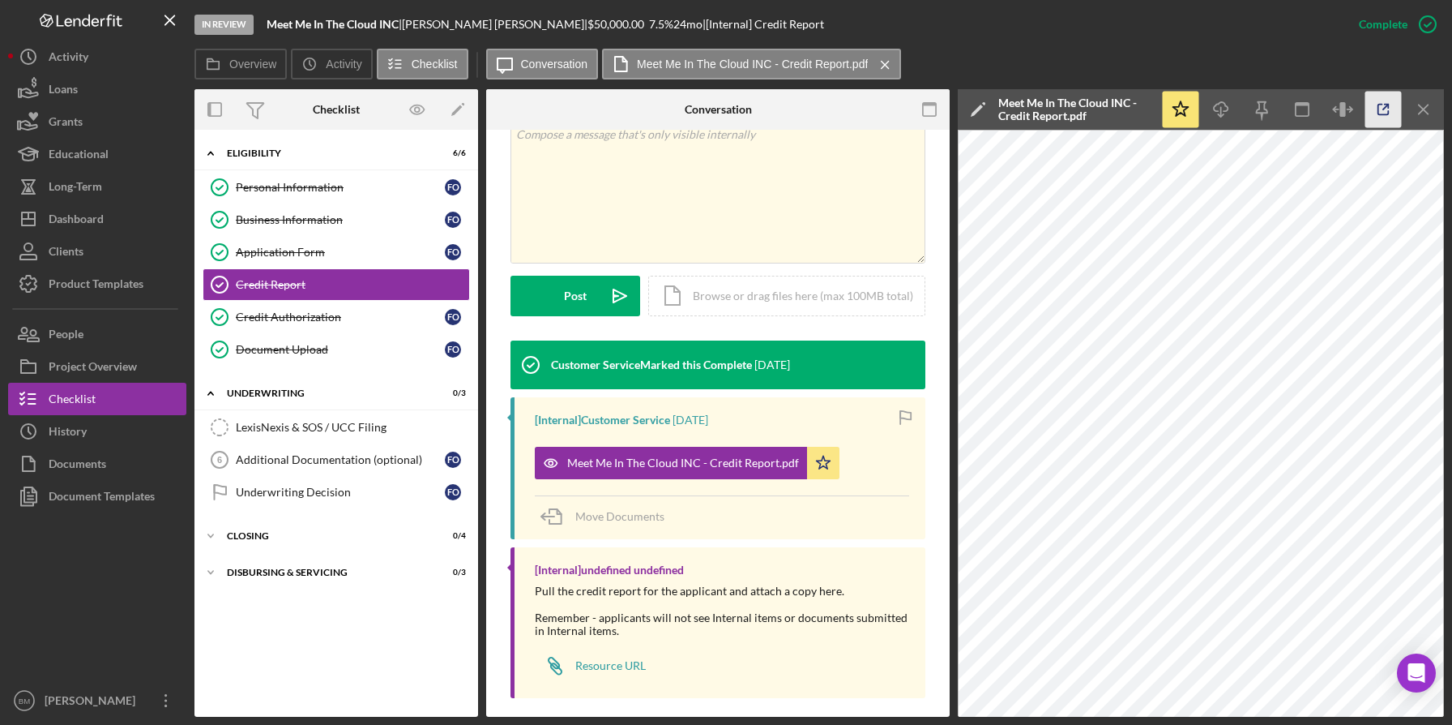
click at [1379, 121] on icon "button" at bounding box center [1384, 110] width 36 height 36
